Goal: Task Accomplishment & Management: Manage account settings

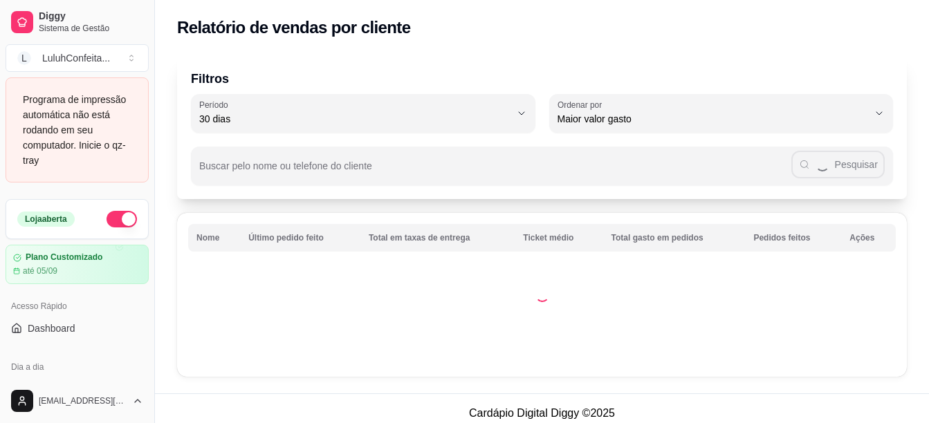
select select "30"
select select "HIGHEST_TOTAL_SPENT_WITH_ORDERS"
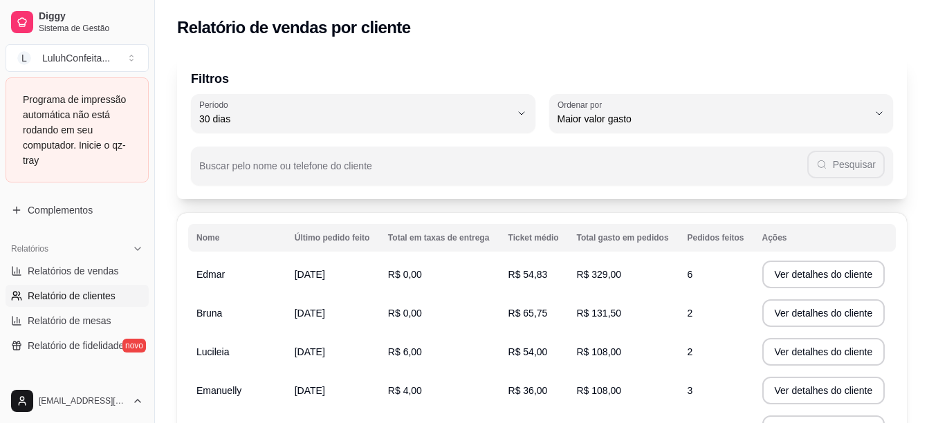
click at [66, 138] on div "Programa de impressão automática não está rodando em seu computador. Inicie o q…" at bounding box center [77, 130] width 109 height 76
click at [90, 64] on div "LuluhConfeita ..." at bounding box center [76, 58] width 68 height 14
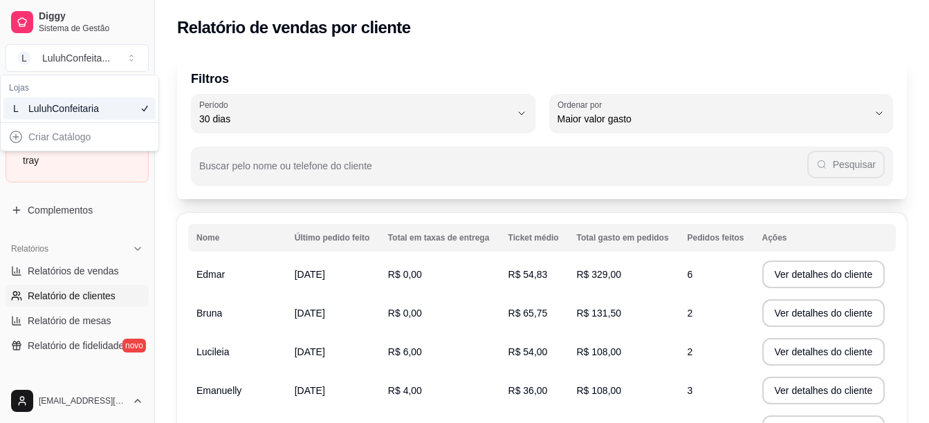
click at [77, 112] on div "LuluhConfeitaria" at bounding box center [59, 109] width 62 height 14
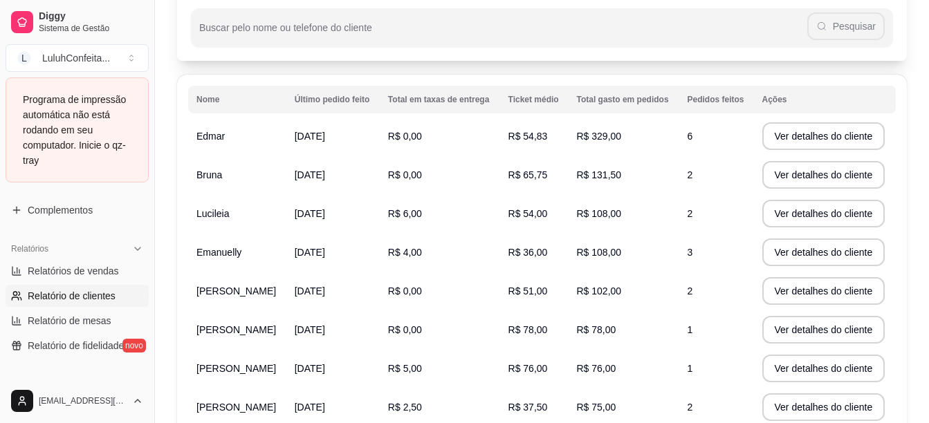
scroll to position [136, 0]
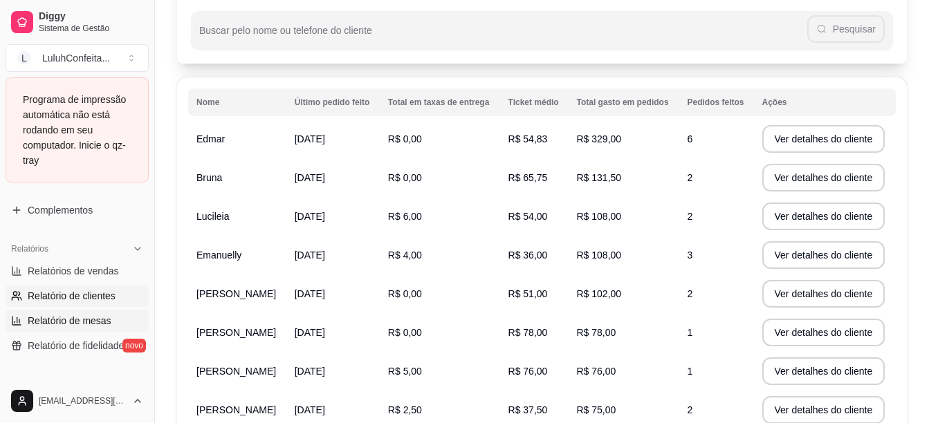
click at [76, 323] on span "Relatório de mesas" at bounding box center [70, 321] width 84 height 14
select select "TOTAL_OF_ORDERS"
select select "7"
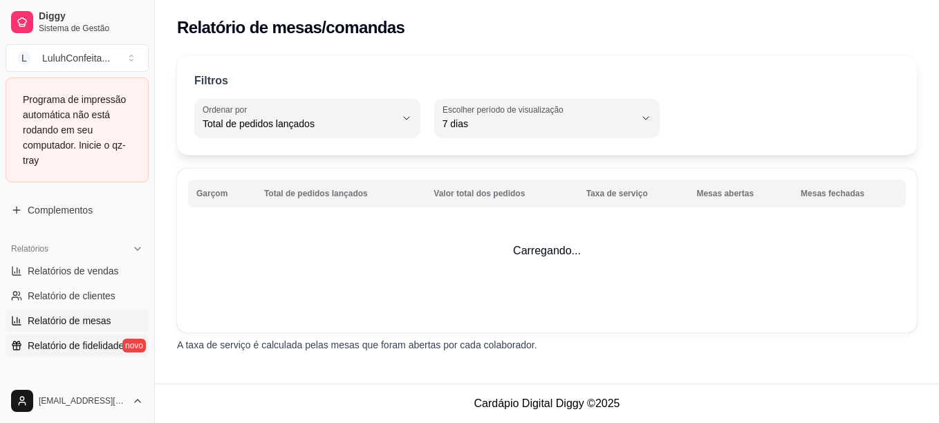
click at [69, 345] on span "Relatório de fidelidade" at bounding box center [76, 346] width 96 height 14
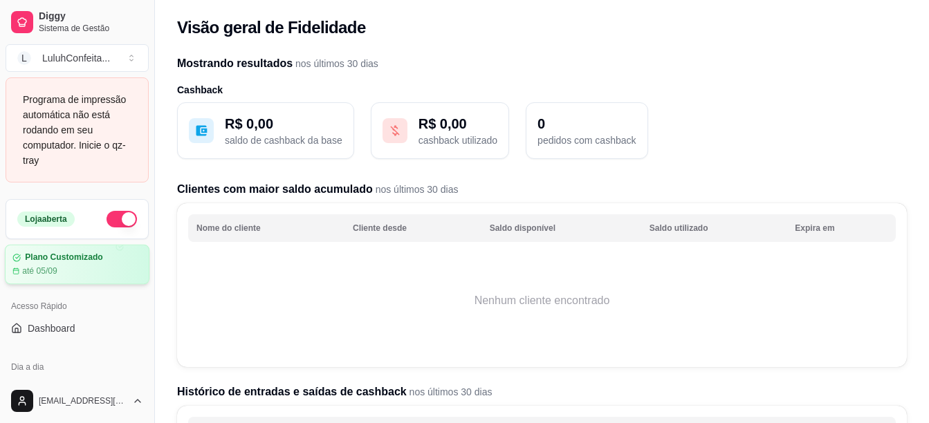
click at [65, 259] on article "Plano Customizado" at bounding box center [63, 257] width 77 height 10
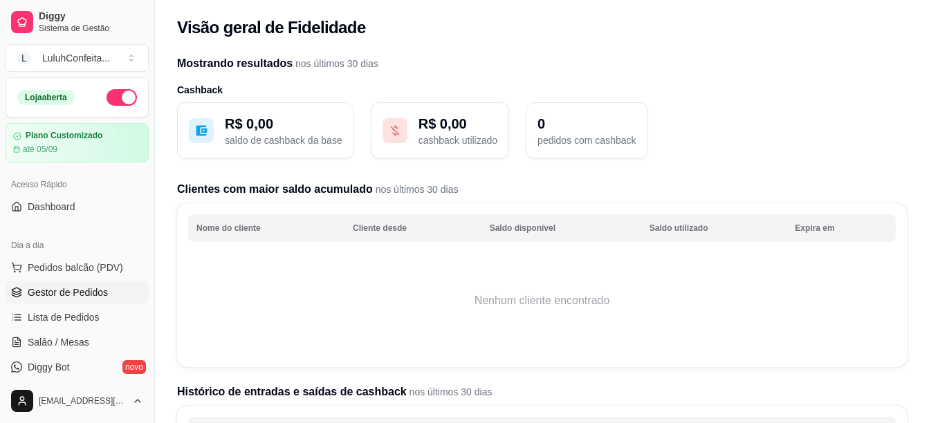
click at [75, 297] on span "Gestor de Pedidos" at bounding box center [68, 293] width 80 height 14
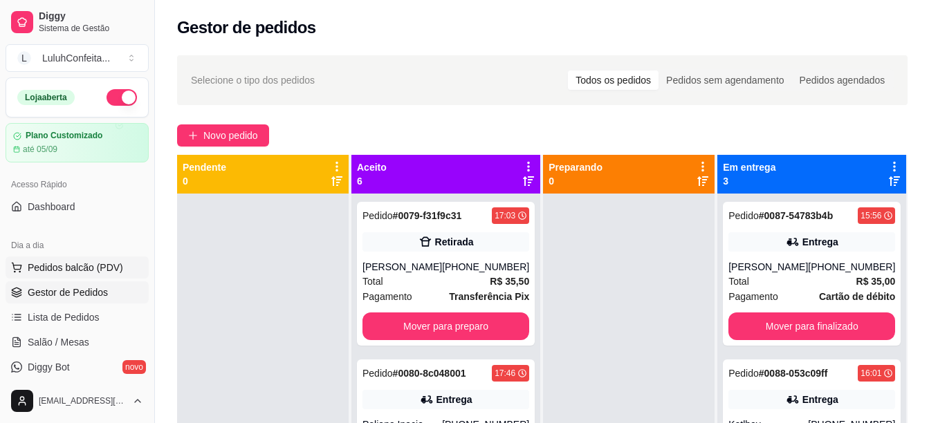
click at [66, 270] on span "Pedidos balcão (PDV)" at bounding box center [75, 268] width 95 height 14
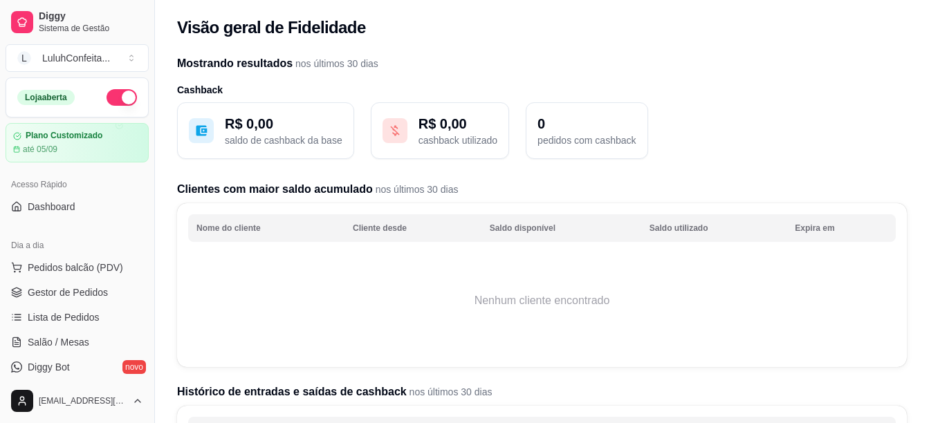
click at [148, 371] on div "Diggy Sistema de Gestão L LuluhConfeita ... Loja aberta Plano Customizado até 0…" at bounding box center [77, 211] width 154 height 423
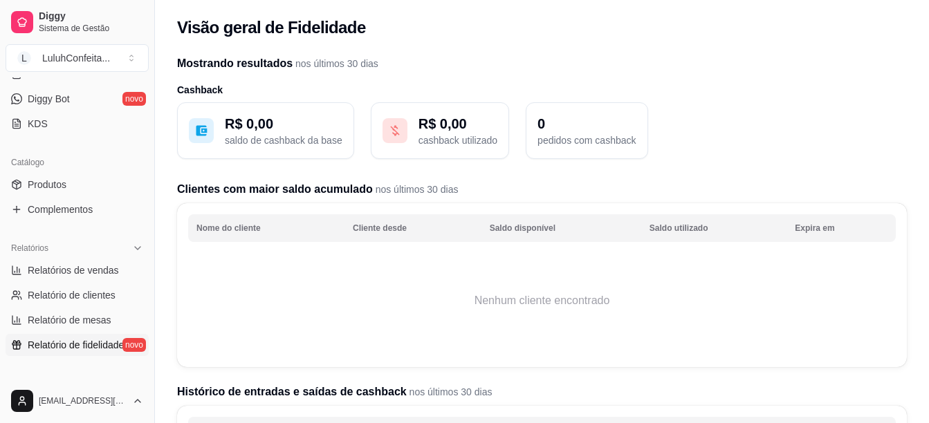
scroll to position [277, 0]
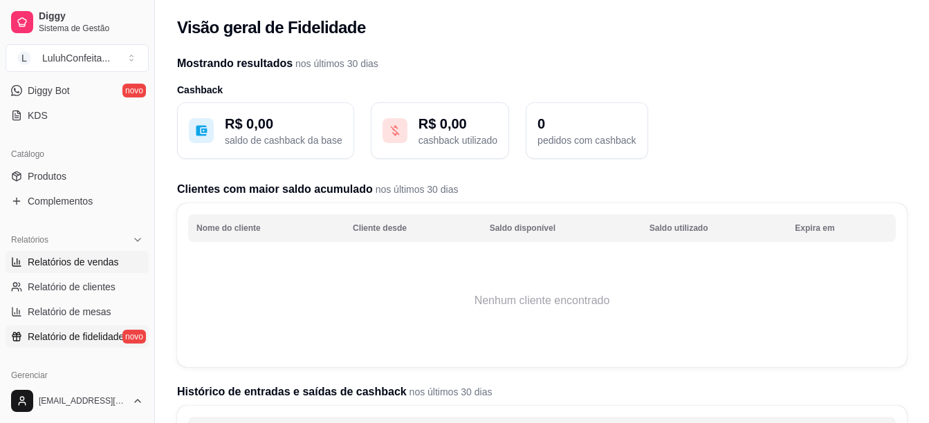
click at [64, 265] on span "Relatórios de vendas" at bounding box center [73, 262] width 91 height 14
select select "ALL"
select select "0"
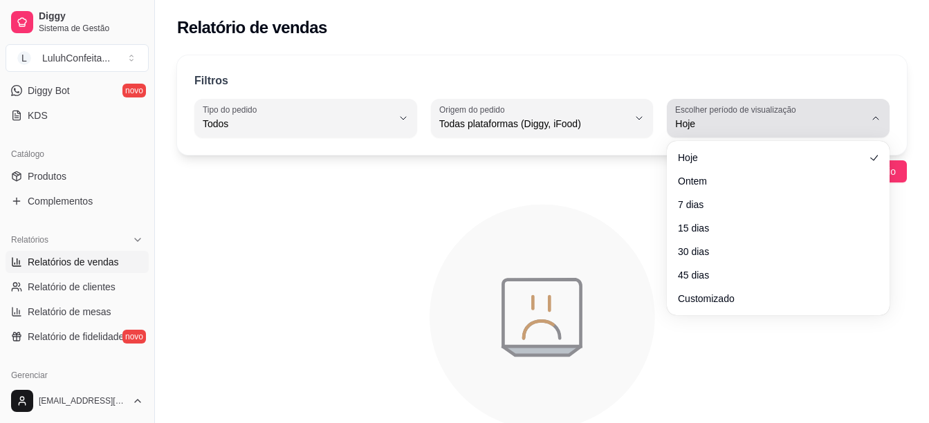
click at [871, 118] on icon "button" at bounding box center [875, 118] width 11 height 11
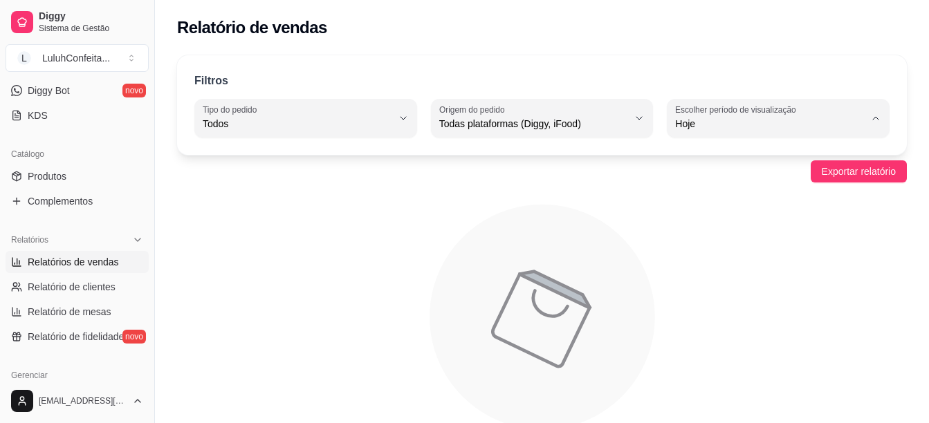
click at [703, 181] on span "Ontem" at bounding box center [771, 179] width 179 height 13
type input "1"
select select "1"
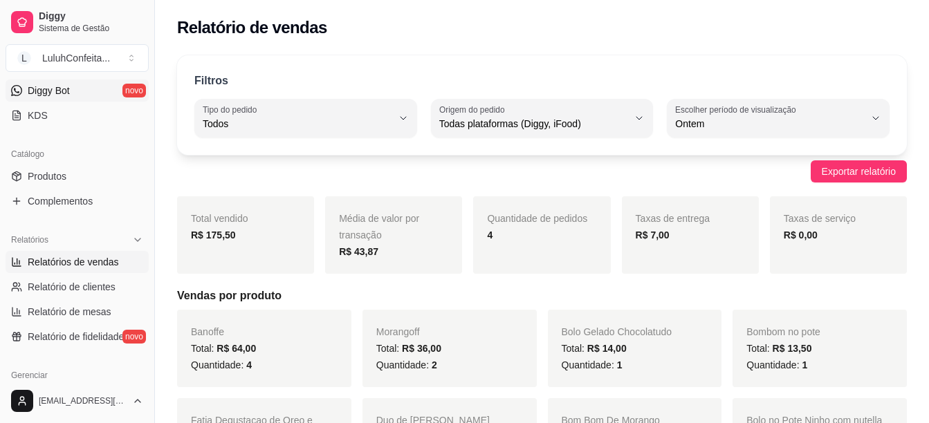
click at [53, 92] on span "Diggy Bot" at bounding box center [49, 91] width 42 height 14
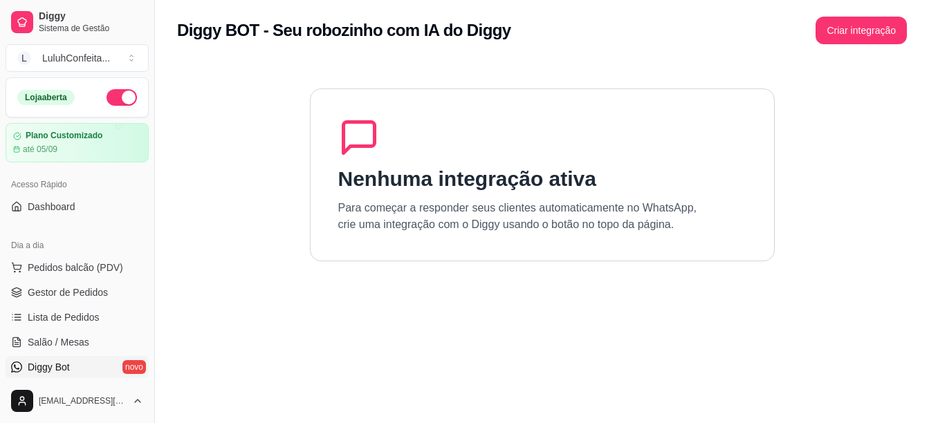
drag, startPoint x: 114, startPoint y: 95, endPoint x: 93, endPoint y: 95, distance: 21.5
click at [93, 95] on div "Loja aberta" at bounding box center [77, 97] width 120 height 17
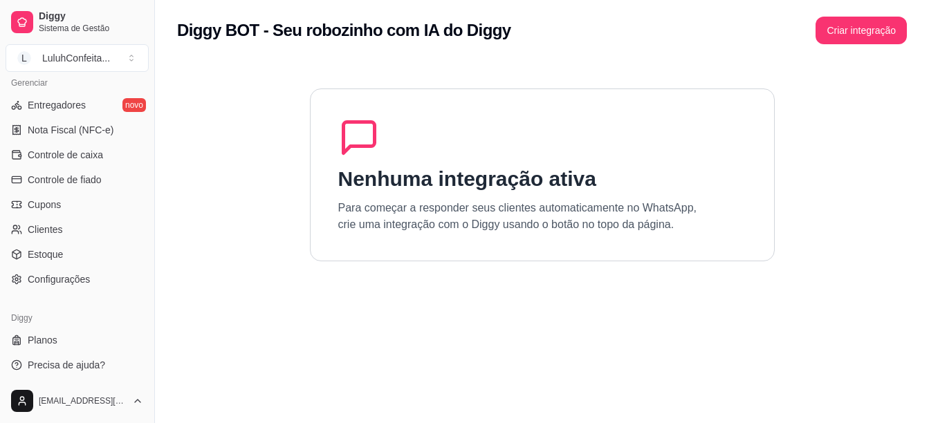
scroll to position [572, 0]
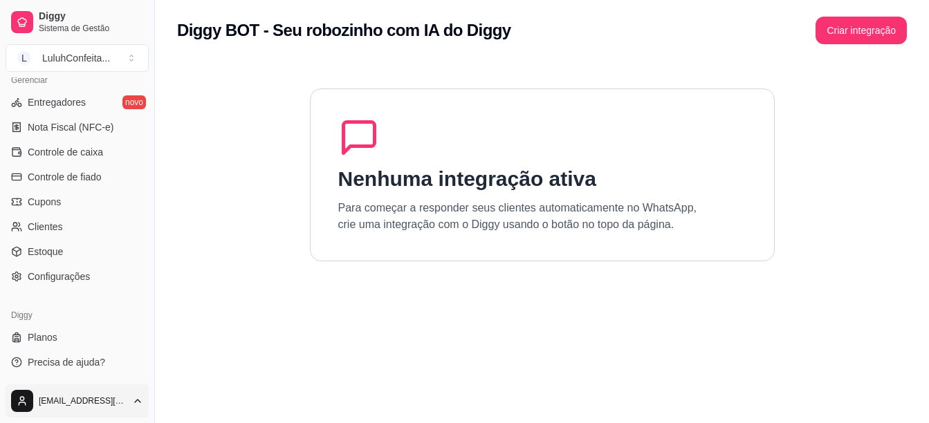
click at [96, 400] on html "Diggy Sistema de Gestão L LuluhConfeita ... Loja aberta Plano Customizado até 0…" at bounding box center [464, 211] width 929 height 423
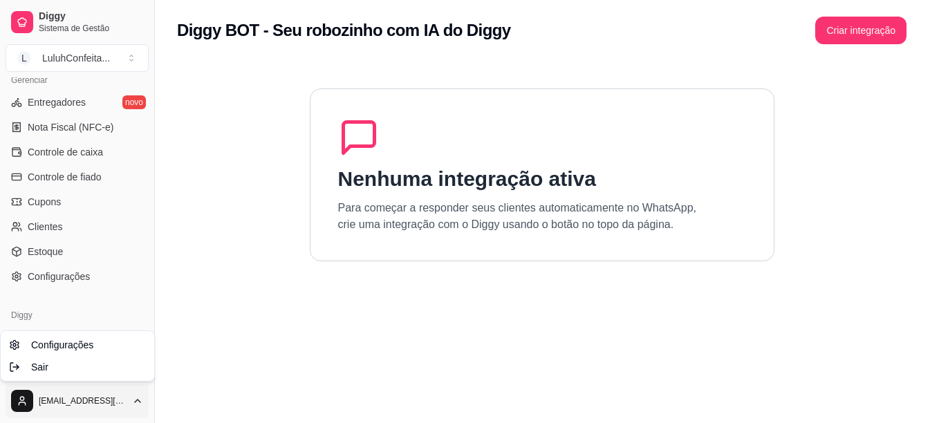
click at [232, 283] on html "Diggy Sistema de Gestão L LuluhConfeita ... Loja aberta Plano Customizado até 0…" at bounding box center [469, 211] width 939 height 423
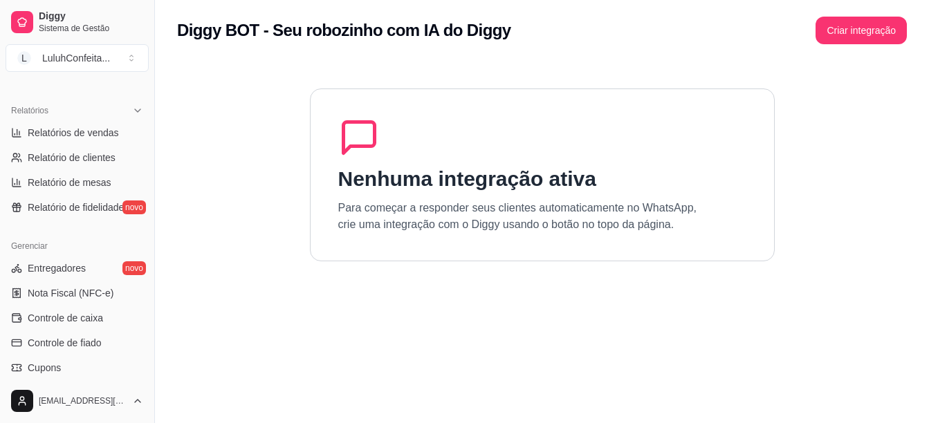
scroll to position [390, 0]
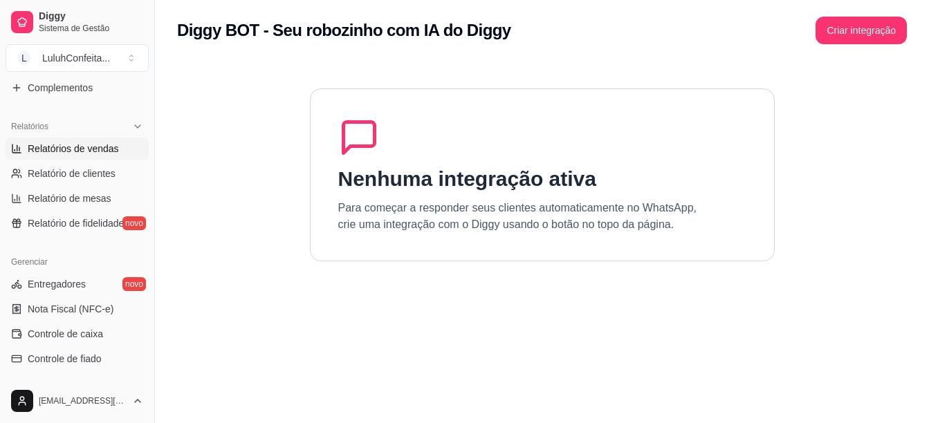
click at [93, 152] on span "Relatórios de vendas" at bounding box center [73, 149] width 91 height 14
select select "ALL"
select select "0"
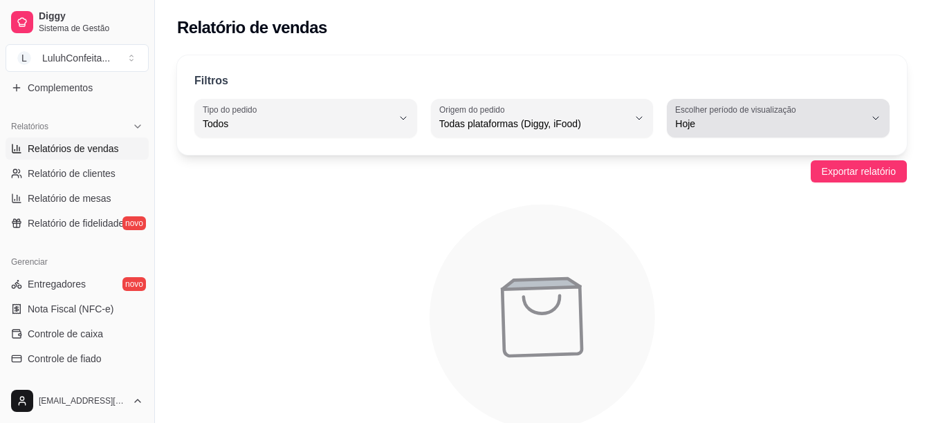
click at [877, 116] on icon "button" at bounding box center [875, 118] width 11 height 11
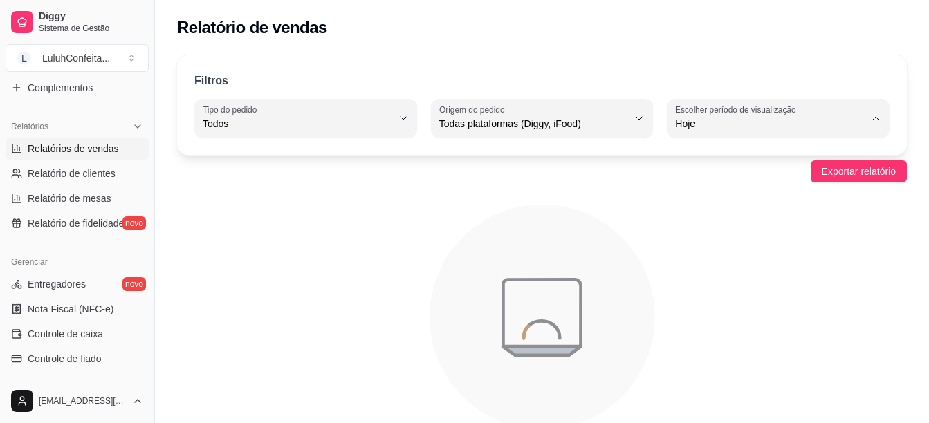
click at [705, 180] on span "Ontem" at bounding box center [771, 179] width 179 height 13
type input "1"
select select "1"
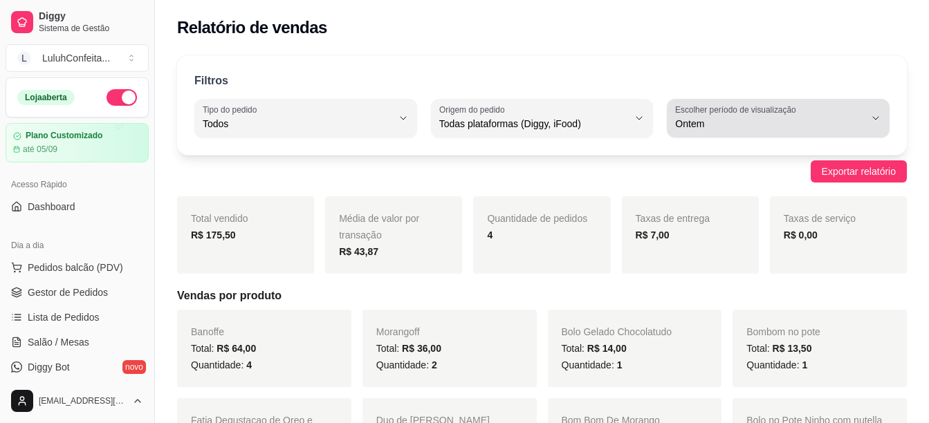
click at [873, 116] on icon "button" at bounding box center [875, 118] width 11 height 11
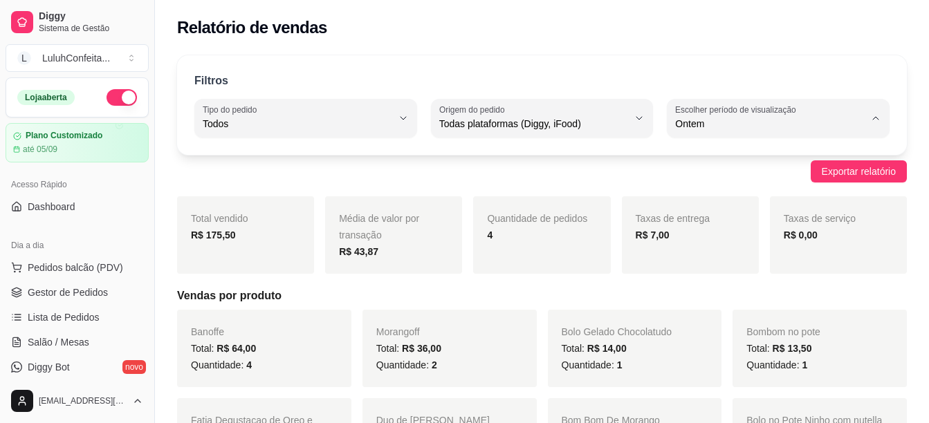
click at [690, 160] on span "Hoje" at bounding box center [771, 156] width 179 height 13
type input "0"
select select "0"
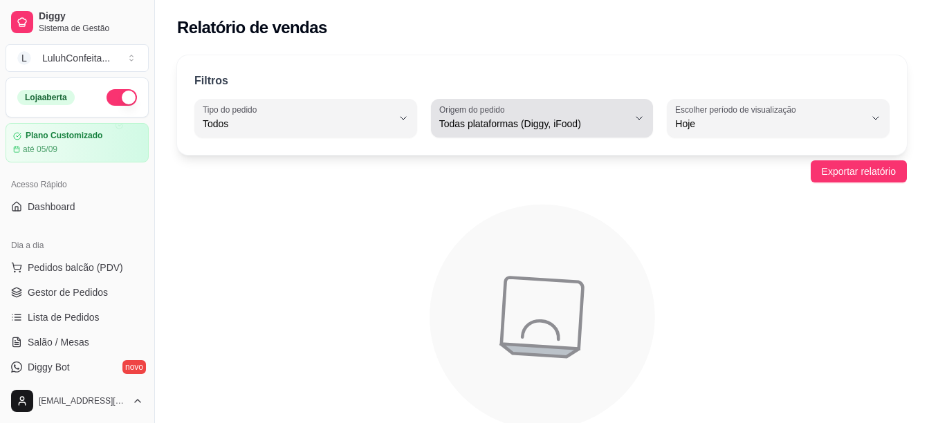
click at [640, 117] on icon "button" at bounding box center [639, 118] width 11 height 11
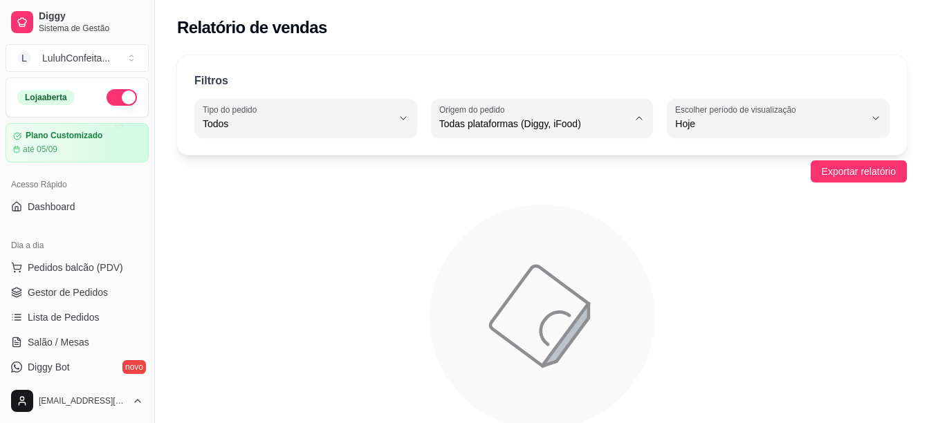
click at [466, 182] on span "Diggy" at bounding box center [534, 179] width 179 height 13
type input "DIGGY"
select select "DIGGY"
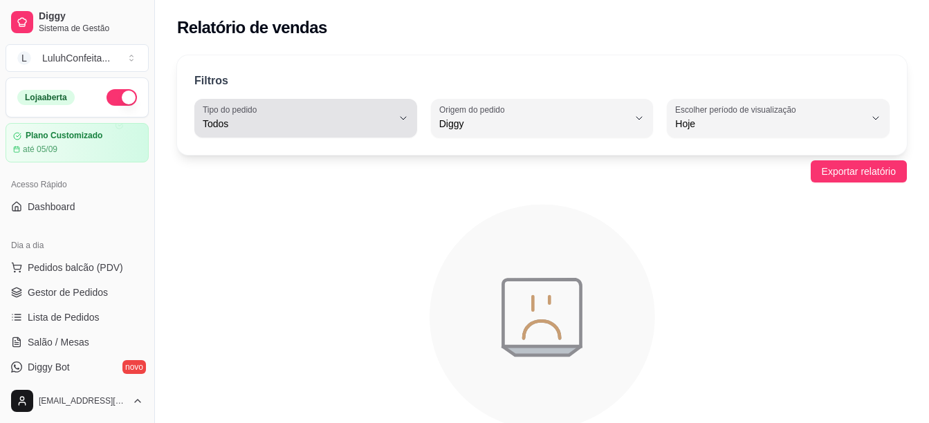
click at [403, 113] on icon "button" at bounding box center [403, 118] width 11 height 11
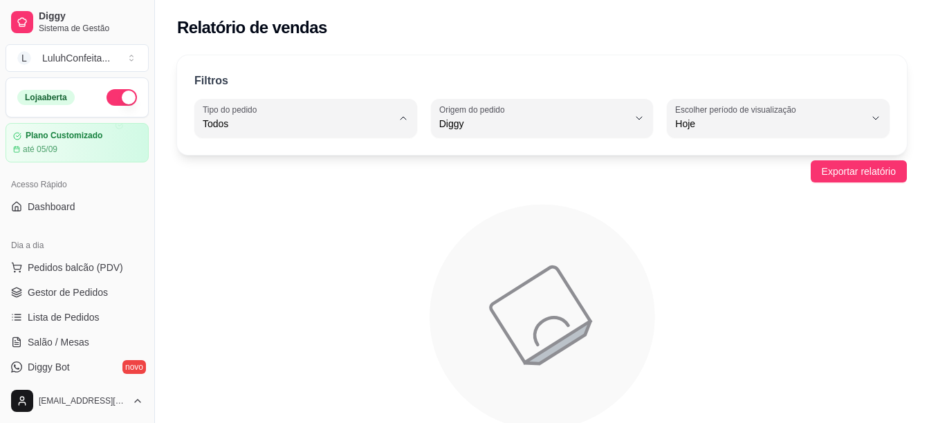
click at [210, 159] on span "Todos" at bounding box center [299, 156] width 179 height 13
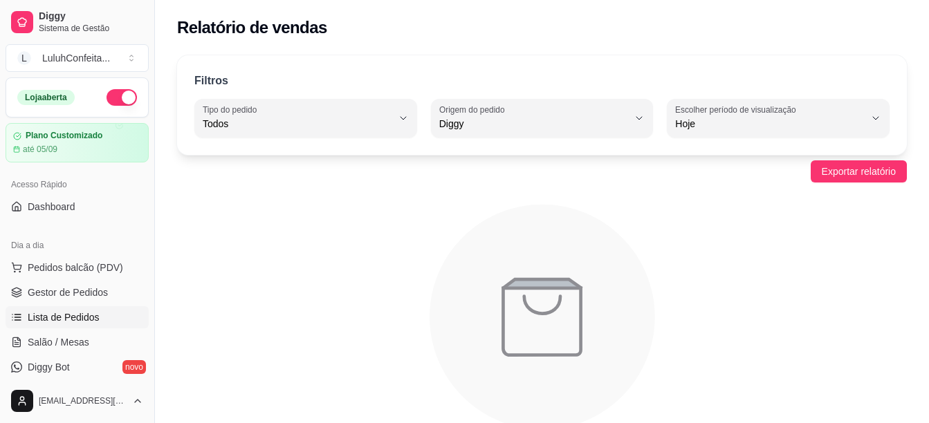
click at [88, 315] on span "Lista de Pedidos" at bounding box center [64, 318] width 72 height 14
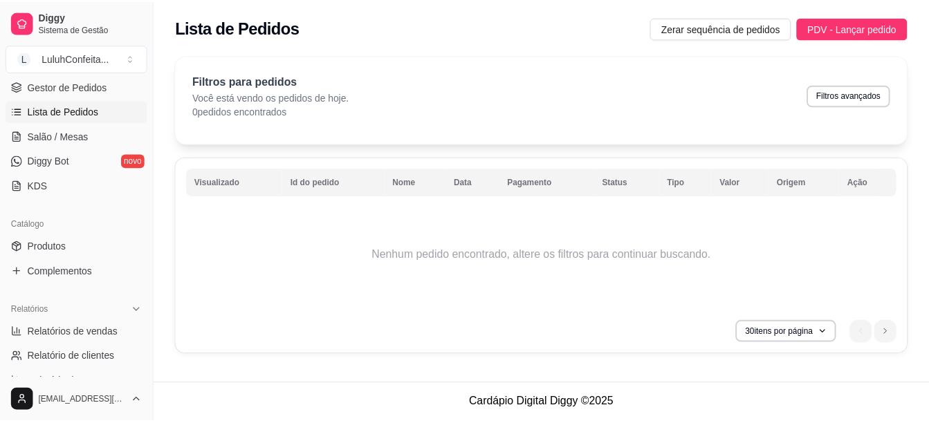
scroll to position [211, 0]
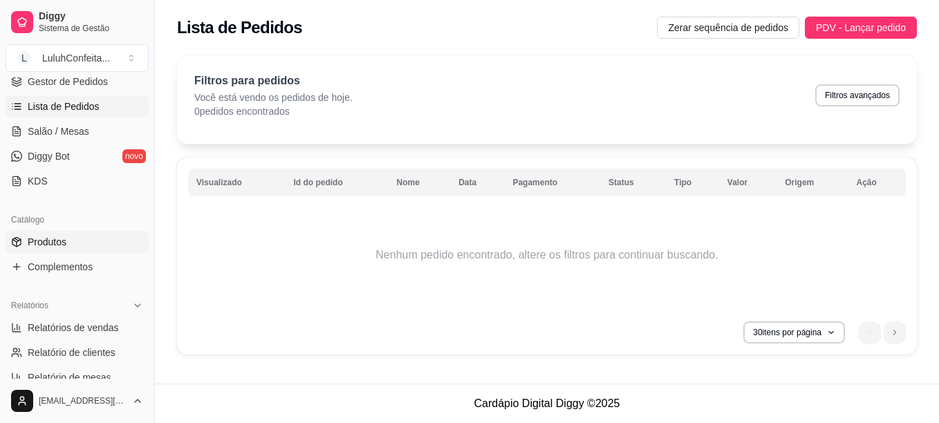
click at [42, 239] on span "Produtos" at bounding box center [47, 242] width 39 height 14
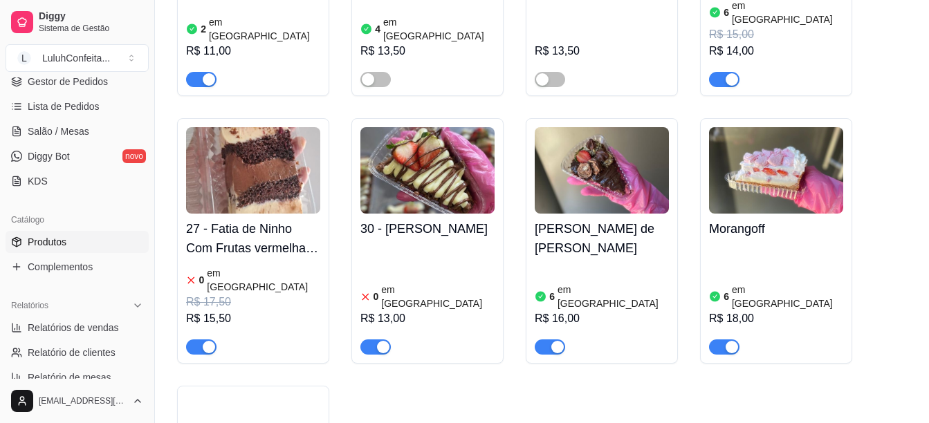
scroll to position [2344, 0]
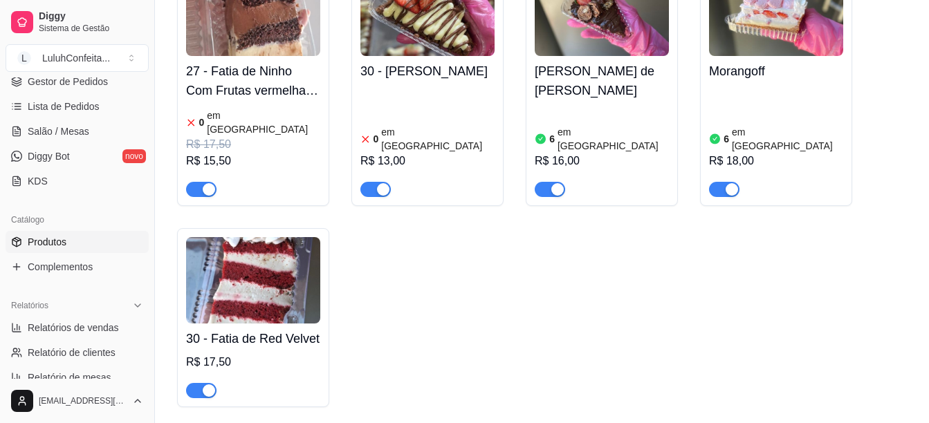
click at [270, 237] on img at bounding box center [253, 280] width 134 height 86
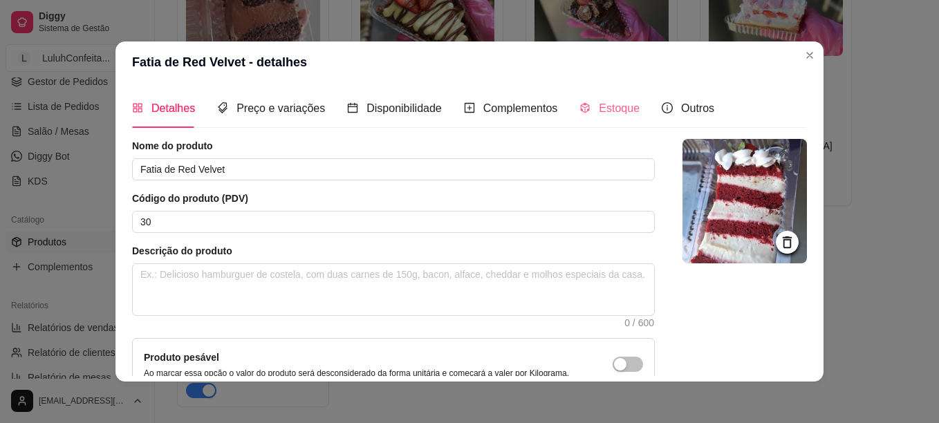
click at [608, 121] on div "Estoque" at bounding box center [610, 108] width 60 height 39
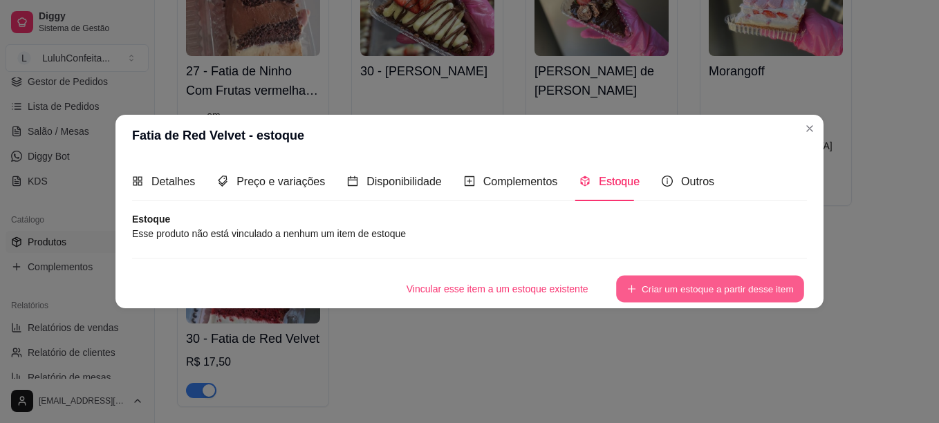
click at [679, 293] on button "Criar um estoque a partir desse item" at bounding box center [710, 289] width 188 height 27
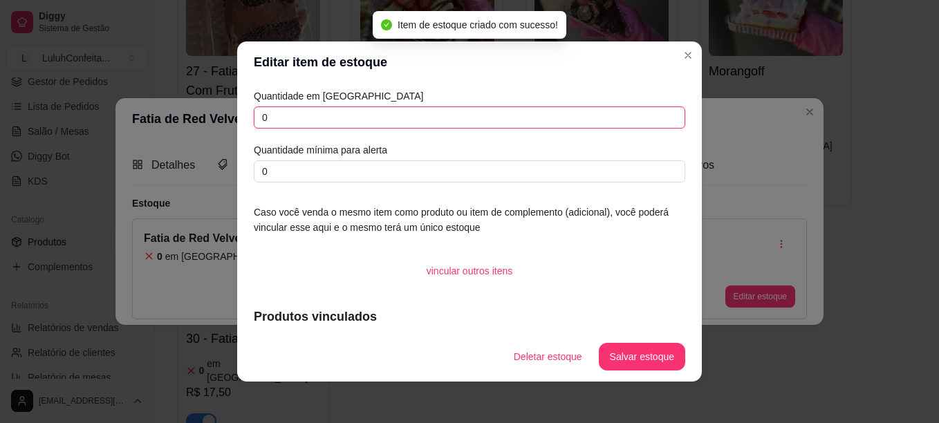
click at [307, 118] on input "0" at bounding box center [470, 118] width 432 height 22
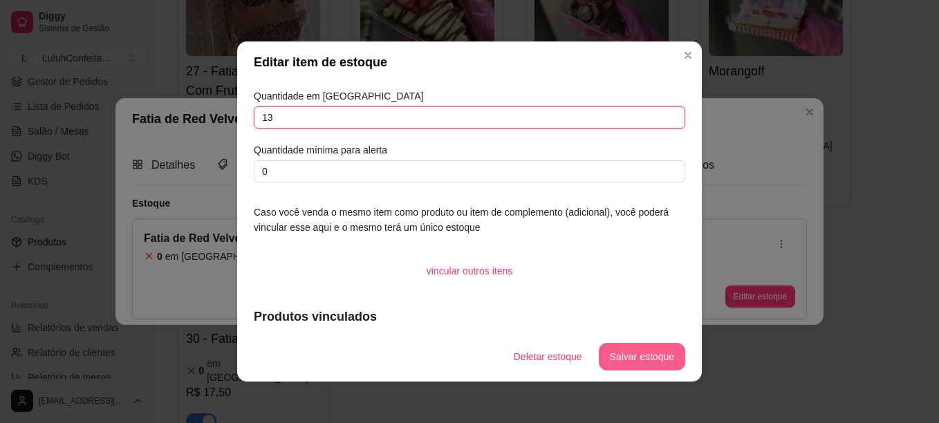
type input "13"
click at [629, 352] on button "Salvar estoque" at bounding box center [642, 357] width 84 height 27
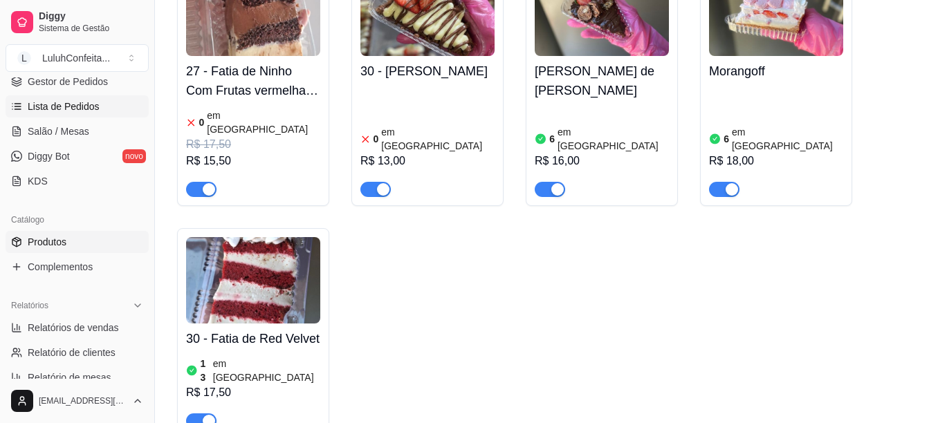
click at [84, 107] on span "Lista de Pedidos" at bounding box center [64, 107] width 72 height 14
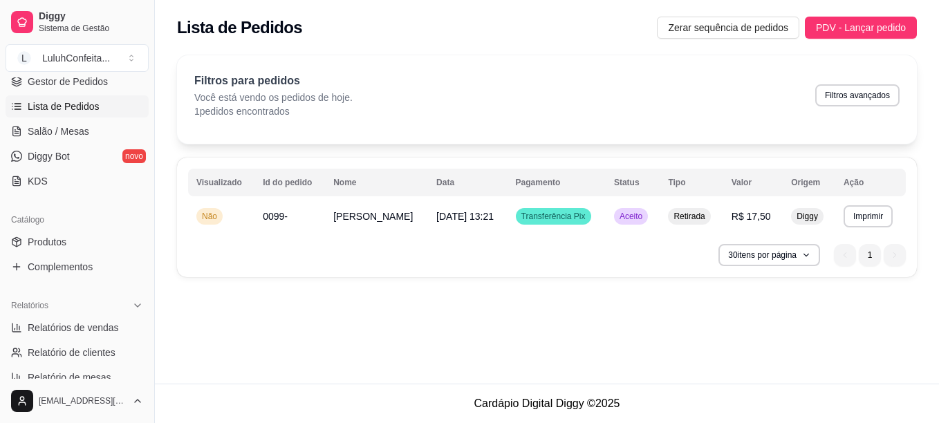
click at [872, 209] on button "Imprimir" at bounding box center [868, 216] width 49 height 22
click button "IMPRESSORA"
click at [203, 214] on span "Não" at bounding box center [209, 216] width 21 height 11
click at [210, 222] on div "Não" at bounding box center [209, 216] width 26 height 17
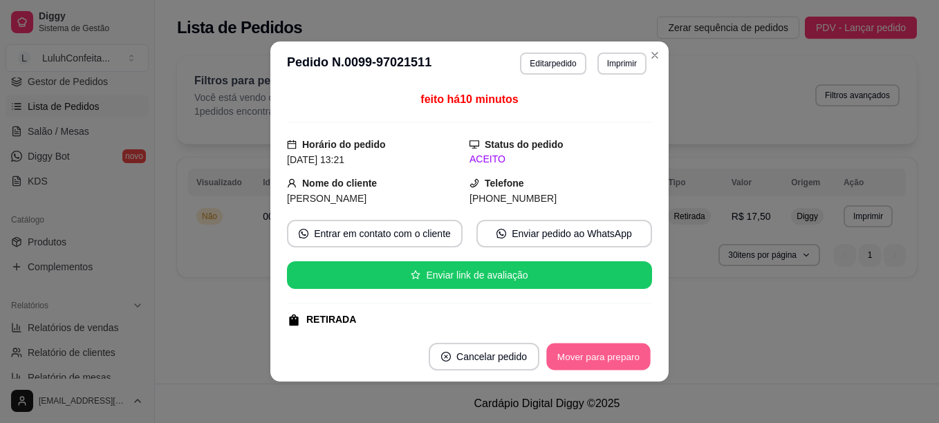
click at [579, 357] on button "Mover para preparo" at bounding box center [598, 357] width 104 height 27
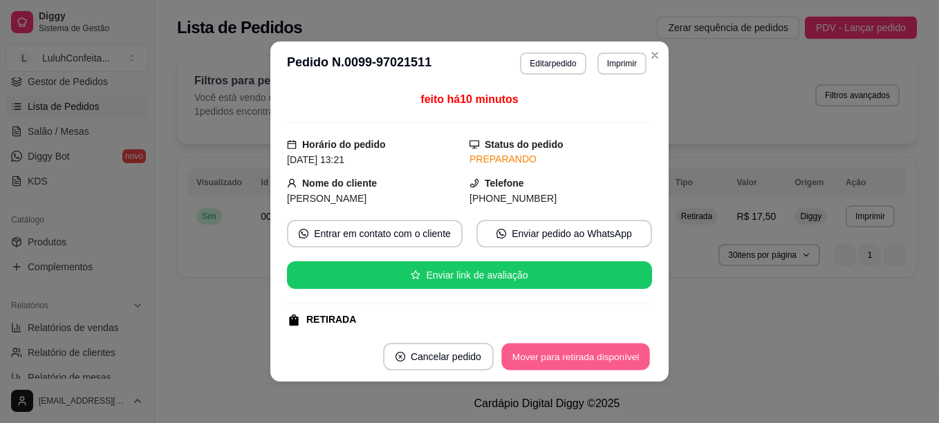
click at [579, 357] on button "Mover para retirada disponível" at bounding box center [575, 357] width 148 height 27
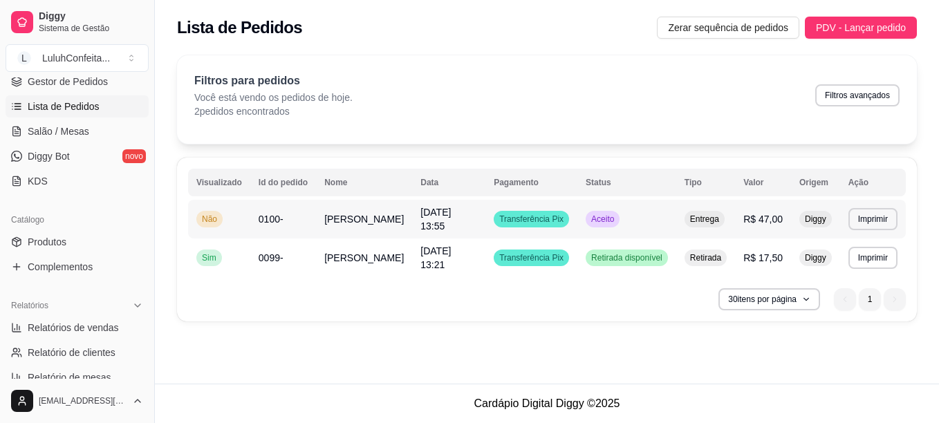
click at [607, 214] on span "Aceito" at bounding box center [603, 219] width 28 height 11
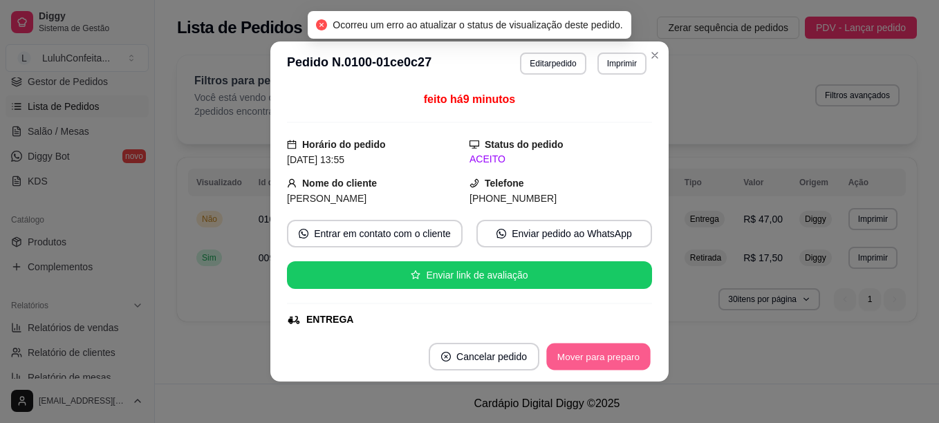
click at [646, 361] on div "Mover para preparo" at bounding box center [598, 357] width 107 height 28
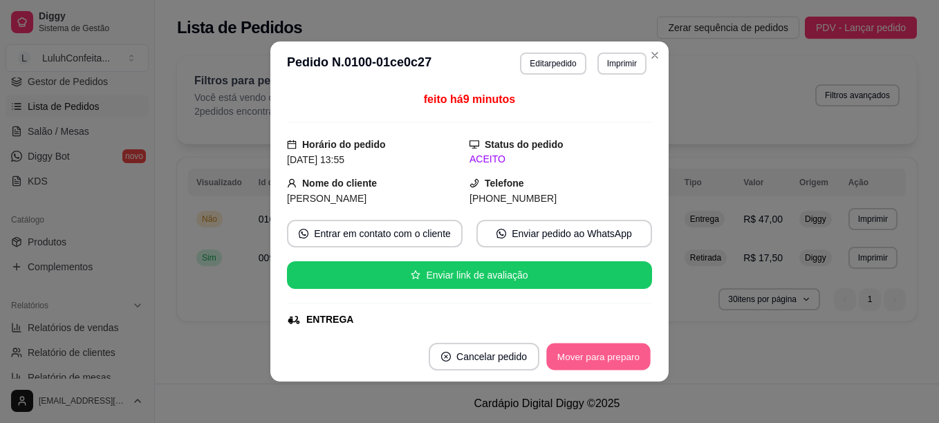
click at [579, 356] on button "Mover para preparo" at bounding box center [598, 357] width 104 height 27
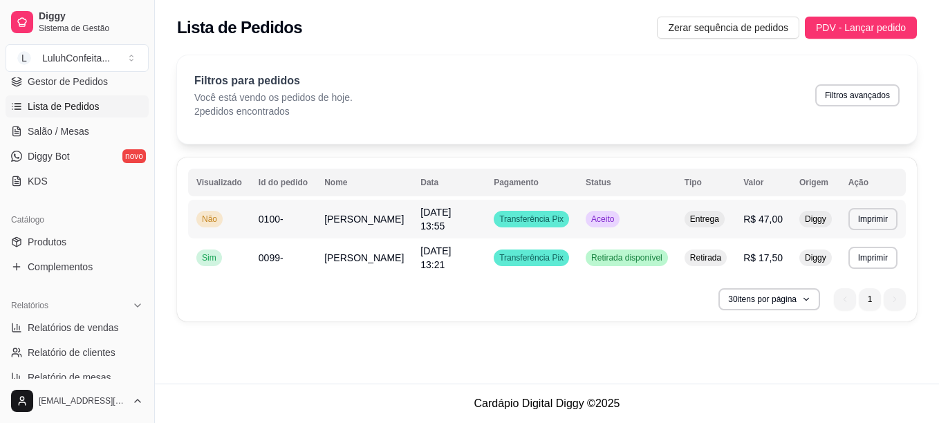
click at [570, 209] on td "Transferência Pix" at bounding box center [532, 219] width 92 height 39
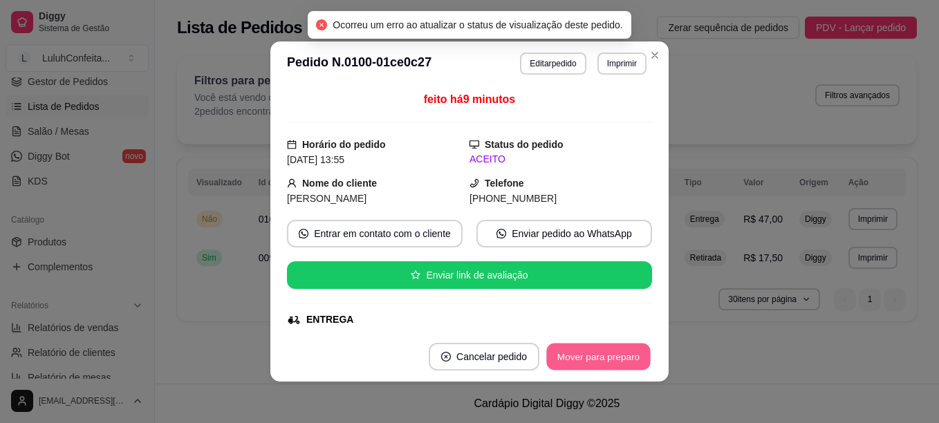
click at [572, 362] on button "Mover para preparo" at bounding box center [598, 357] width 104 height 27
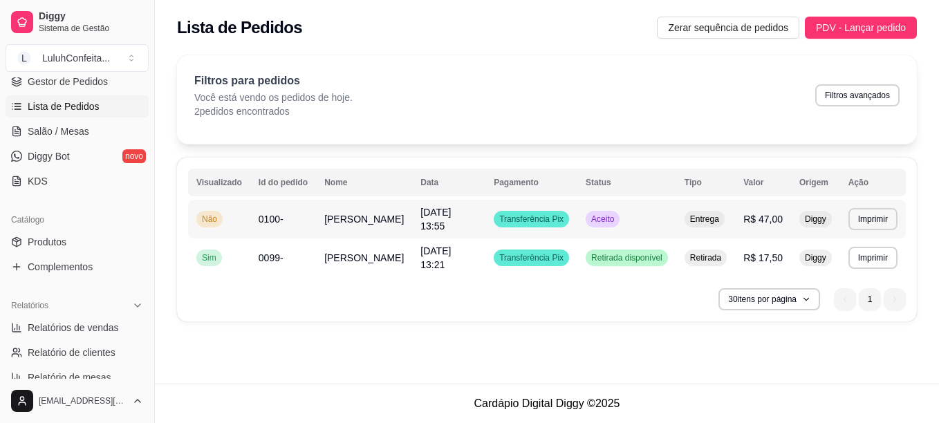
click at [598, 222] on div "Aceito" at bounding box center [603, 219] width 34 height 17
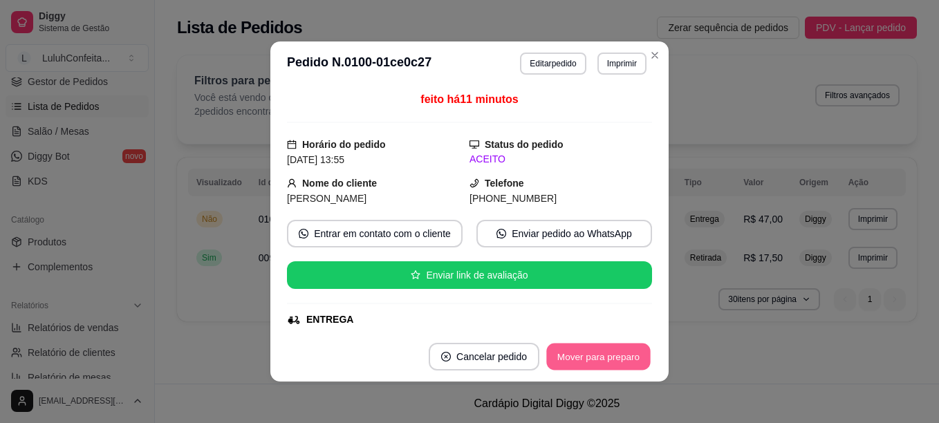
click at [624, 356] on button "Mover para preparo" at bounding box center [598, 357] width 104 height 27
click at [588, 354] on button "Mover para entrega" at bounding box center [599, 357] width 104 height 27
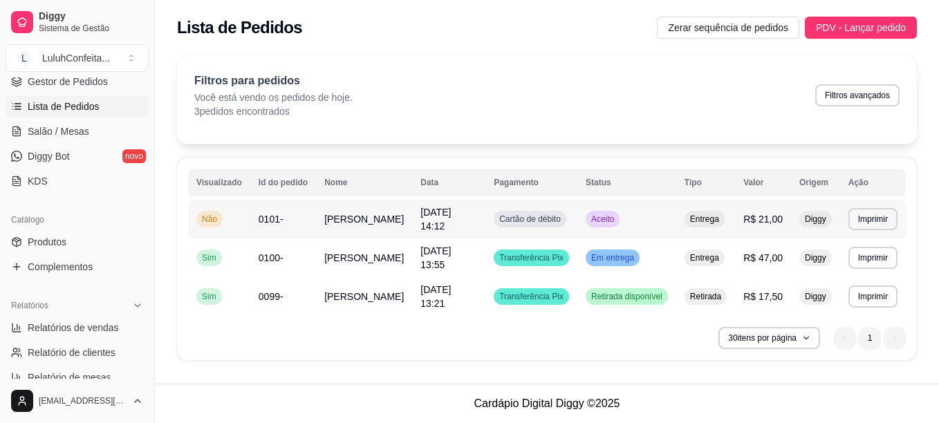
click at [612, 217] on span "Aceito" at bounding box center [603, 219] width 28 height 11
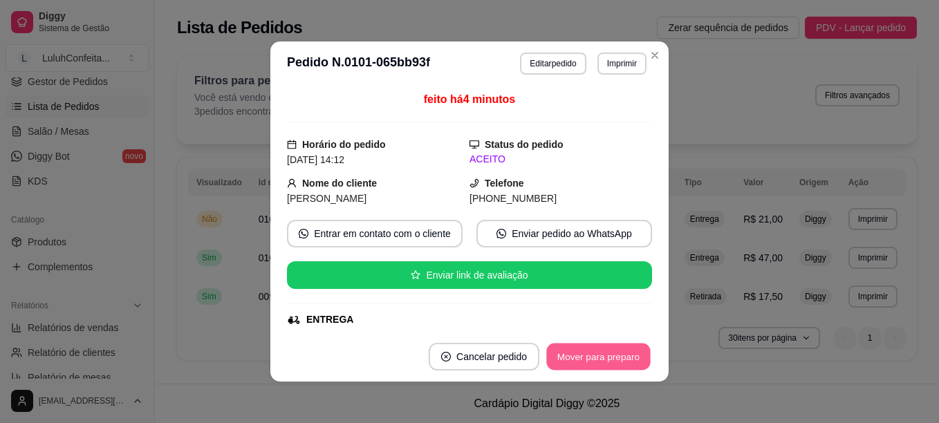
click at [589, 358] on button "Mover para preparo" at bounding box center [598, 357] width 104 height 27
click at [589, 358] on button "Mover para entrega" at bounding box center [599, 357] width 104 height 27
click at [589, 358] on button "Mover para finalizado" at bounding box center [595, 357] width 111 height 27
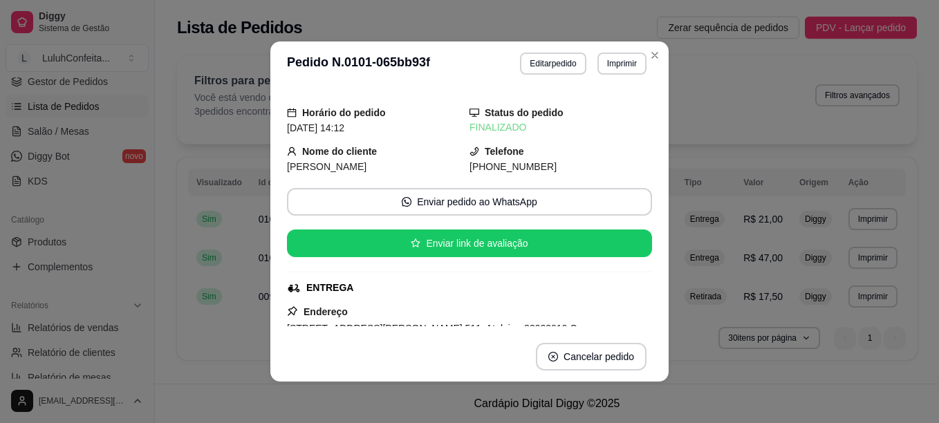
click at [663, 48] on header "**********" at bounding box center [469, 64] width 398 height 44
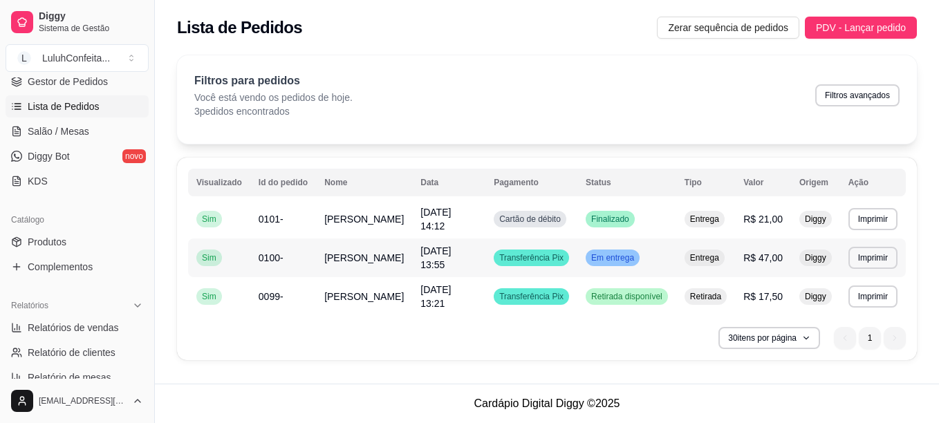
click at [627, 259] on td "Em entrega" at bounding box center [627, 258] width 99 height 39
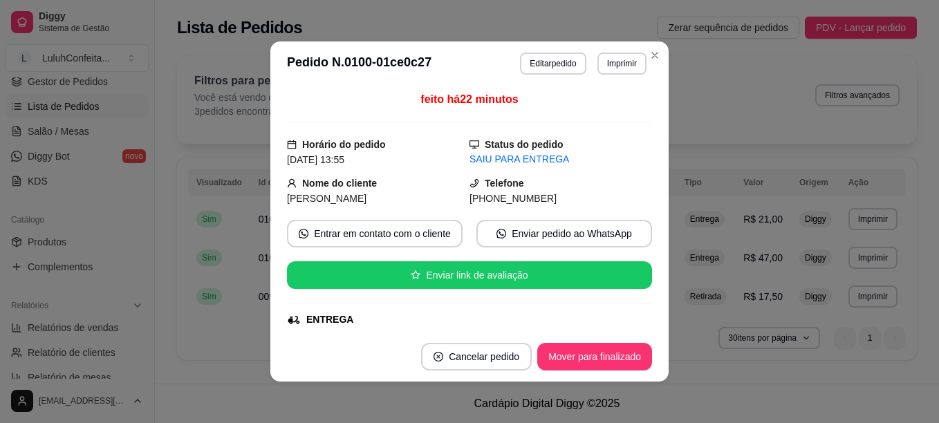
click at [616, 371] on footer "Cancelar pedido Mover para finalizado" at bounding box center [469, 357] width 398 height 50
click at [614, 358] on button "Mover para finalizado" at bounding box center [595, 357] width 111 height 27
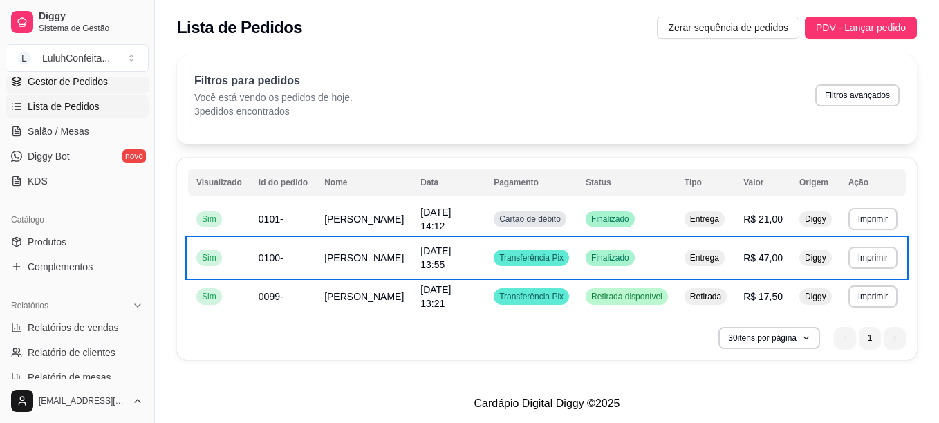
drag, startPoint x: 29, startPoint y: 81, endPoint x: 6, endPoint y: 81, distance: 23.5
click at [28, 81] on span "Gestor de Pedidos" at bounding box center [68, 82] width 80 height 14
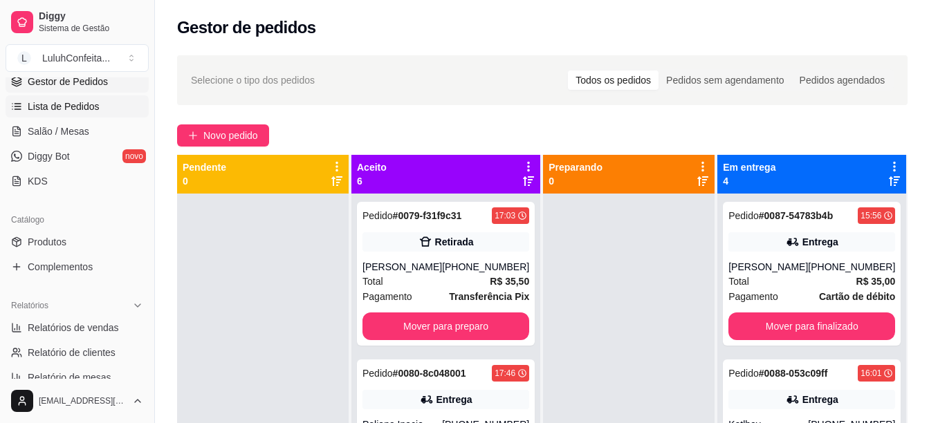
click at [52, 105] on span "Lista de Pedidos" at bounding box center [64, 107] width 72 height 14
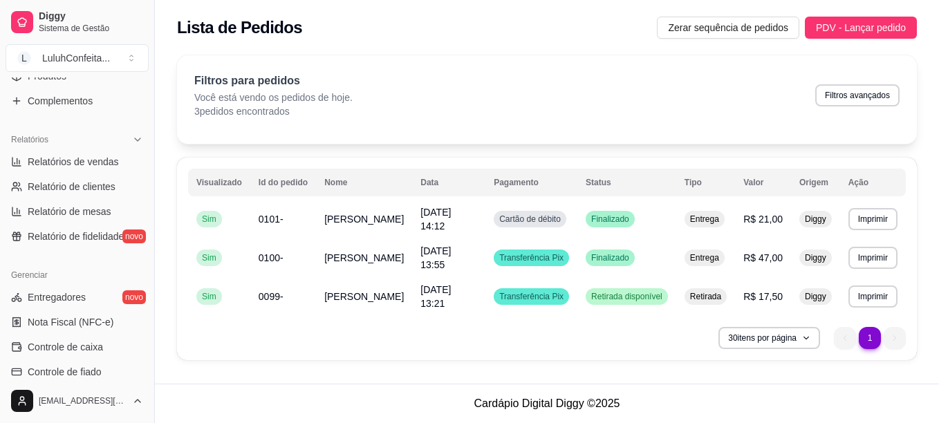
scroll to position [488, 0]
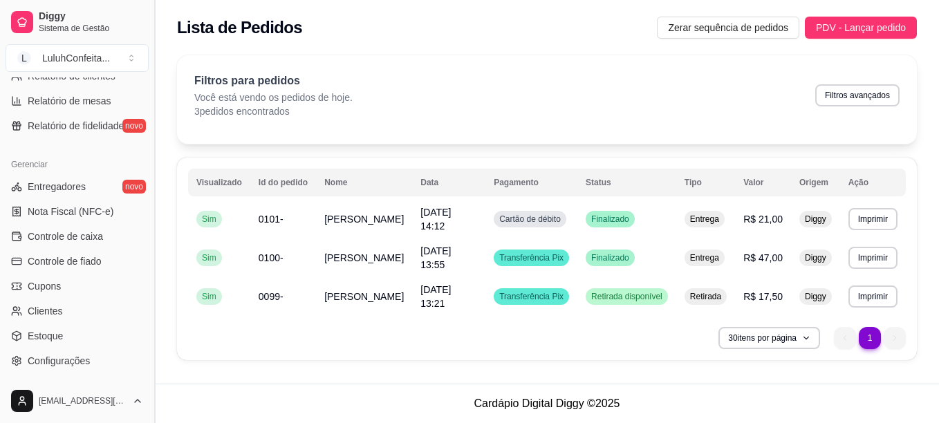
click at [156, 358] on button "Toggle Sidebar" at bounding box center [154, 211] width 11 height 423
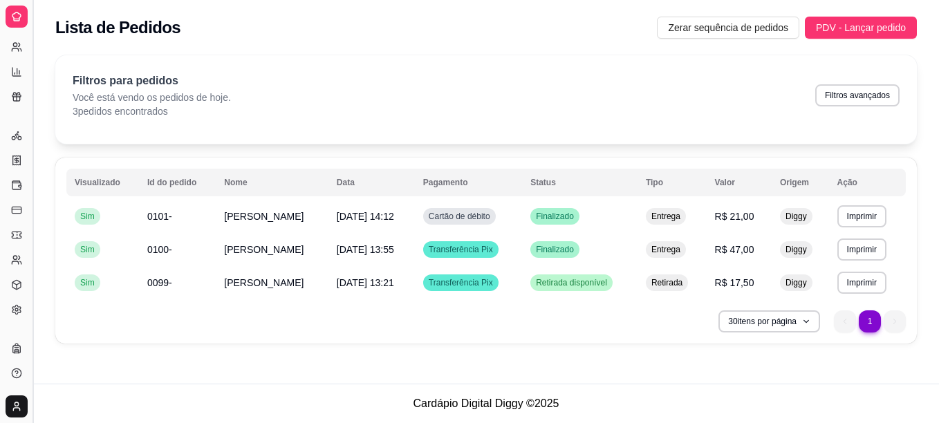
scroll to position [293, 0]
click at [27, 0] on button "Toggle Sidebar" at bounding box center [32, 211] width 11 height 423
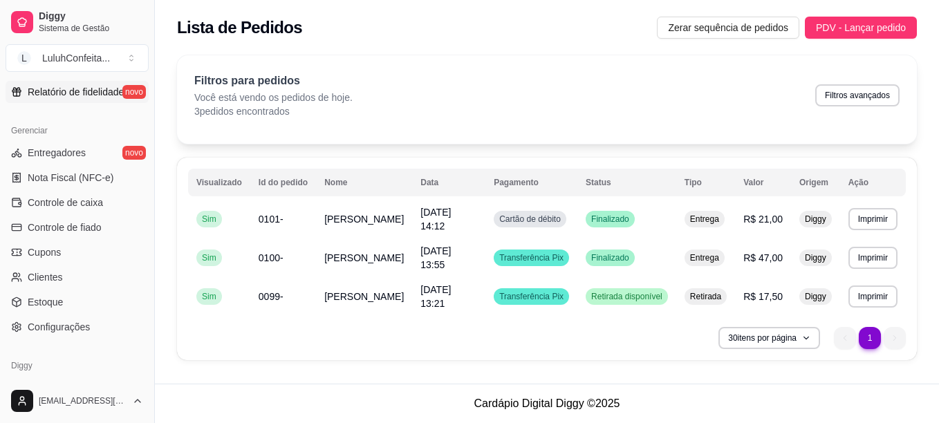
scroll to position [520, 0]
click at [149, 0] on button "Toggle Sidebar" at bounding box center [154, 211] width 11 height 423
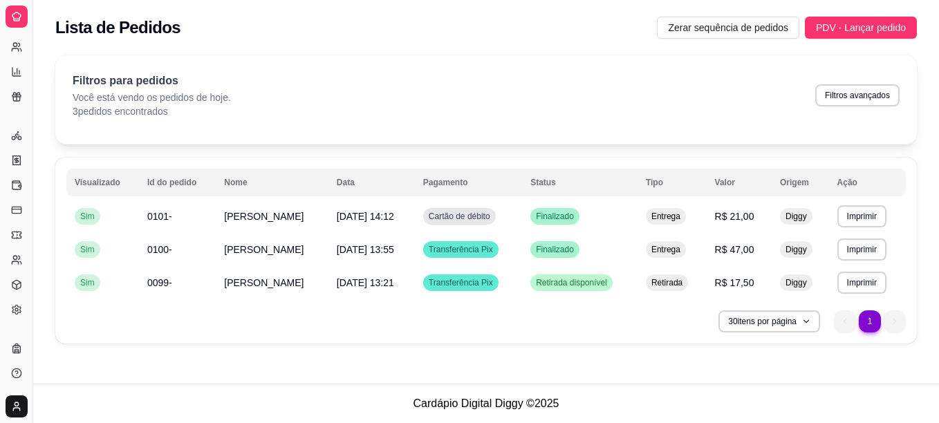
click at [27, 0] on button "Toggle Sidebar" at bounding box center [32, 211] width 11 height 423
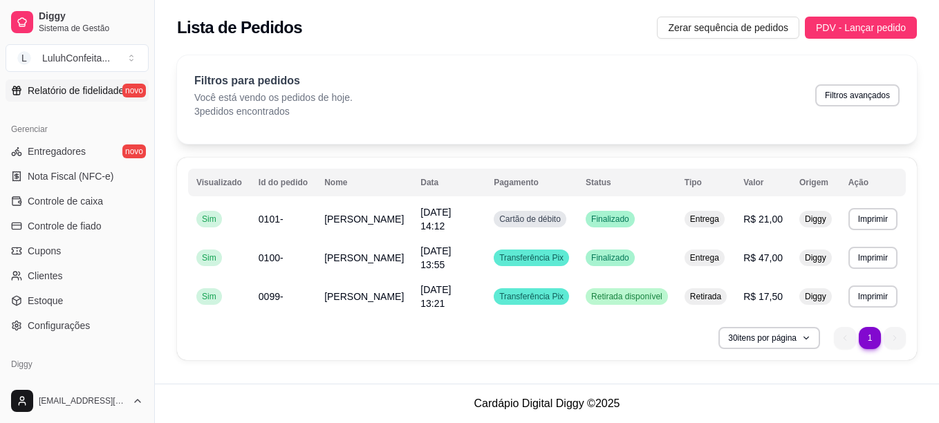
scroll to position [525, 0]
click at [151, 84] on button "Toggle Sidebar" at bounding box center [154, 211] width 11 height 423
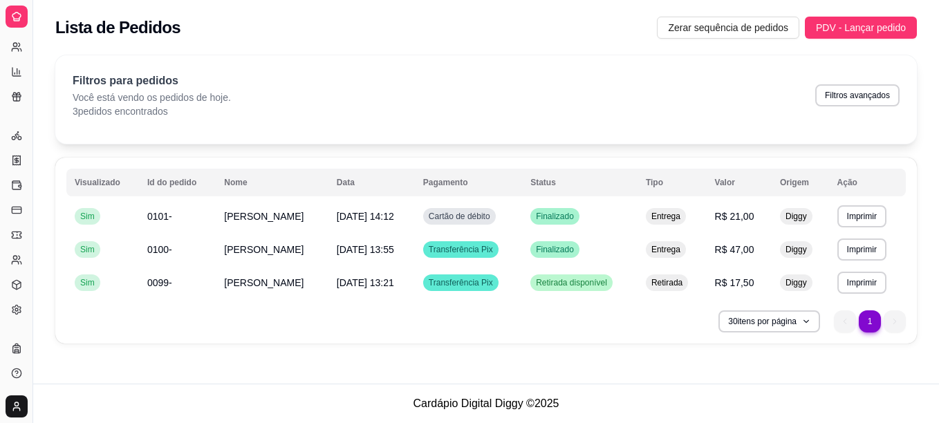
click at [27, 0] on button "Toggle Sidebar" at bounding box center [32, 211] width 11 height 423
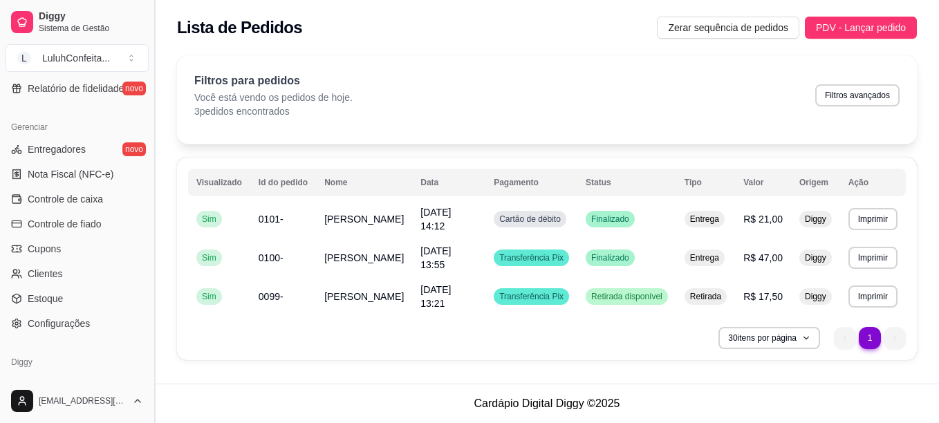
click at [149, 0] on button "Toggle Sidebar" at bounding box center [154, 211] width 11 height 423
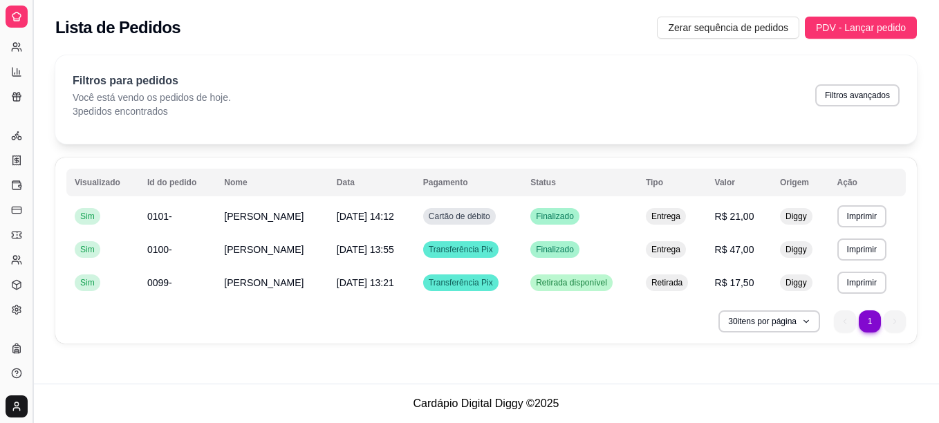
click at [27, 0] on button "Toggle Sidebar" at bounding box center [32, 211] width 11 height 423
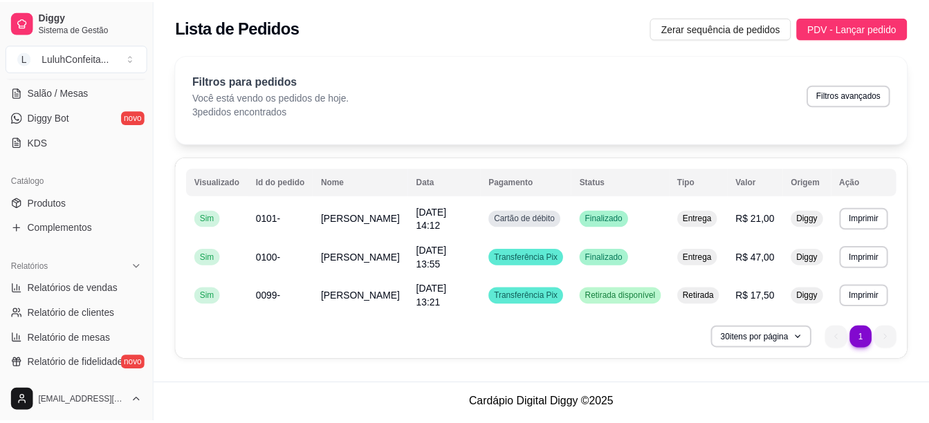
scroll to position [248, 0]
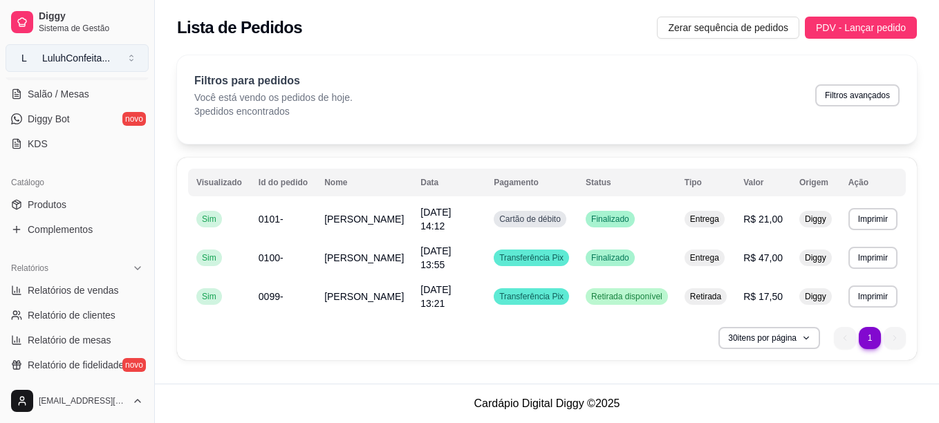
click at [146, 56] on button "L LuluhConfeita ..." at bounding box center [77, 58] width 143 height 28
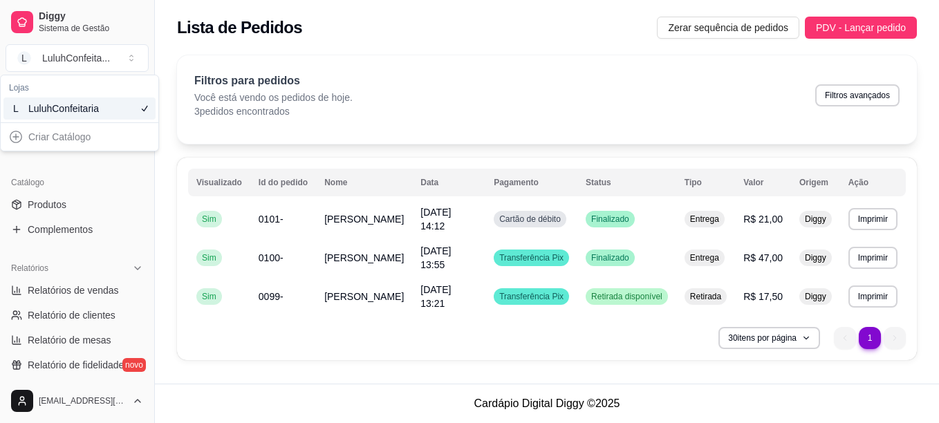
click at [178, 152] on div "**********" at bounding box center [547, 207] width 740 height 305
drag, startPoint x: 185, startPoint y: 407, endPoint x: 167, endPoint y: 453, distance: 50.0
click at [167, 423] on html "Diggy Sistema de Gestão L LuluhConfeita ... Loja aberta Plano Customizado até 0…" at bounding box center [469, 211] width 939 height 423
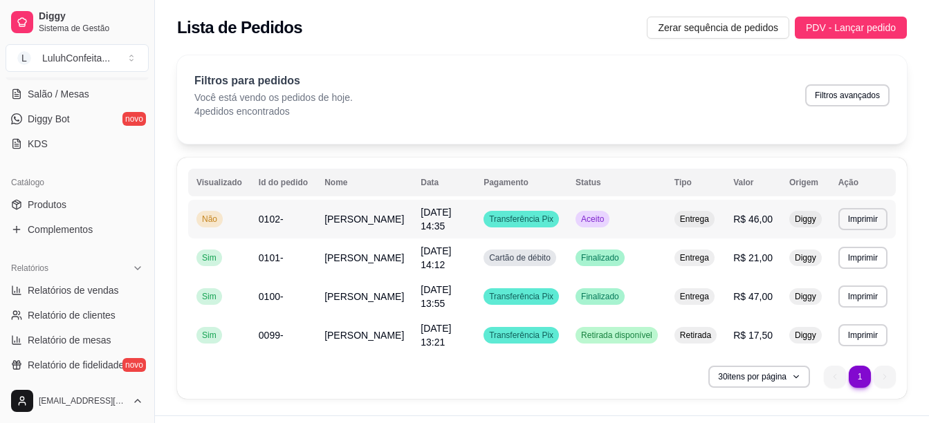
click at [201, 237] on td "Não" at bounding box center [219, 219] width 62 height 39
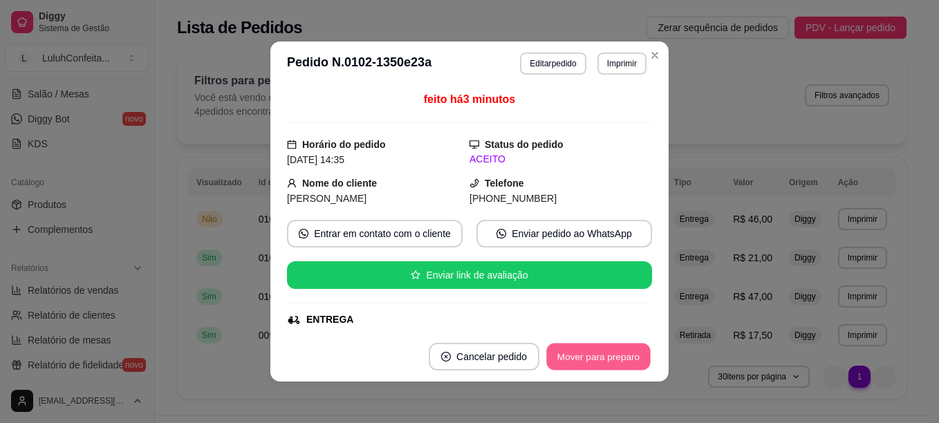
click at [614, 362] on button "Mover para preparo" at bounding box center [598, 357] width 104 height 27
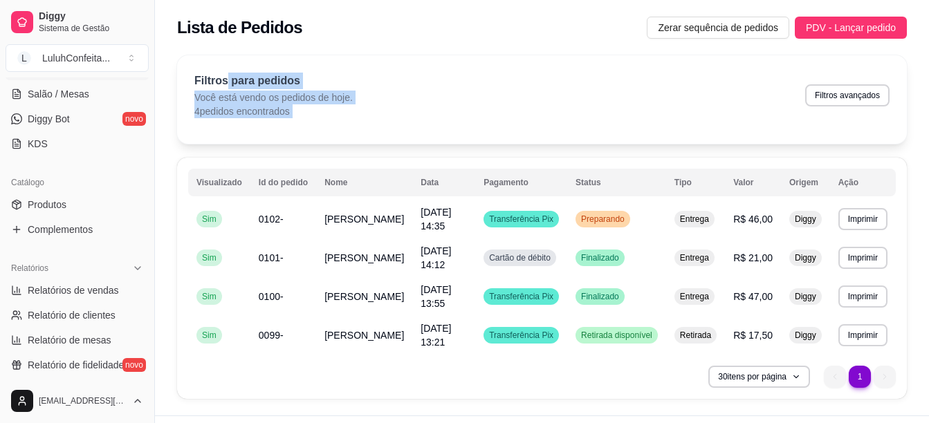
drag, startPoint x: 224, startPoint y: 86, endPoint x: 84, endPoint y: 255, distance: 218.6
click at [84, 255] on div "Diggy Sistema de Gestão L LuluhConfeita ... Loja aberta Plano Customizado até 0…" at bounding box center [464, 227] width 929 height 455
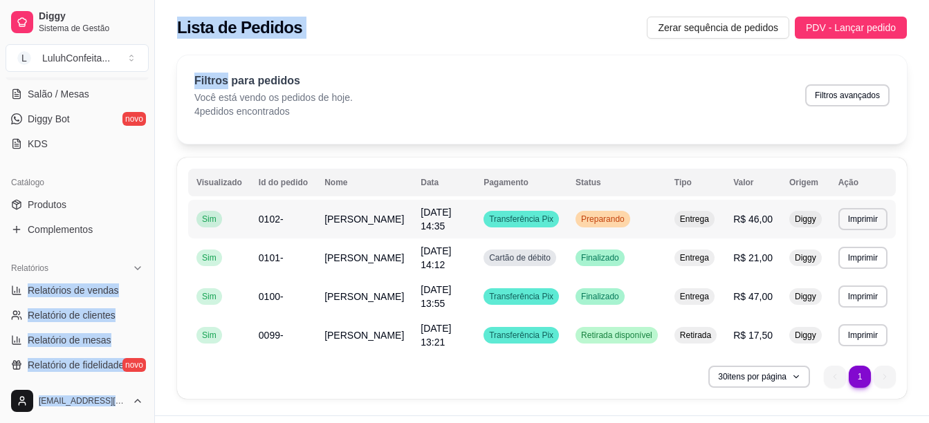
click at [613, 224] on span "Preparando" at bounding box center [602, 219] width 49 height 11
click at [589, 192] on table "**********" at bounding box center [542, 262] width 708 height 186
click at [598, 222] on span "Preparando" at bounding box center [602, 219] width 49 height 11
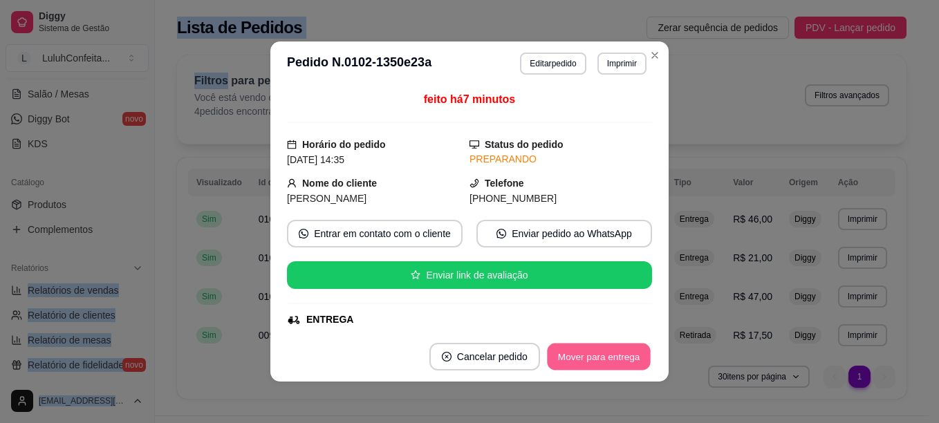
click at [625, 350] on button "Mover para entrega" at bounding box center [599, 357] width 104 height 27
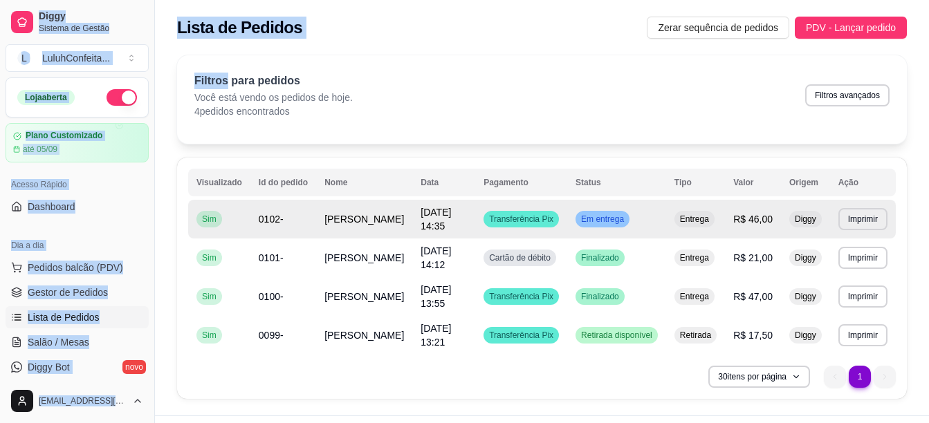
click at [611, 234] on td "Em entrega" at bounding box center [616, 219] width 99 height 39
click at [612, 228] on td "Em entrega" at bounding box center [616, 219] width 99 height 39
click at [596, 215] on span "Em entrega" at bounding box center [602, 219] width 48 height 11
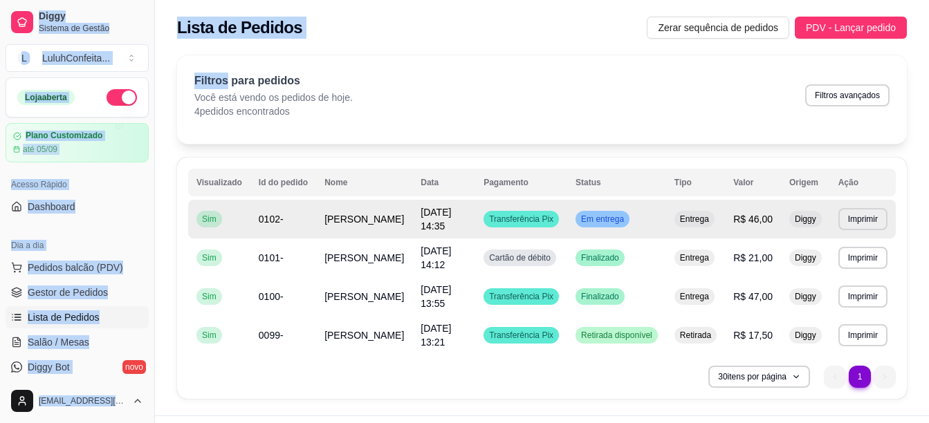
click at [596, 215] on span "Em entrega" at bounding box center [602, 219] width 48 height 11
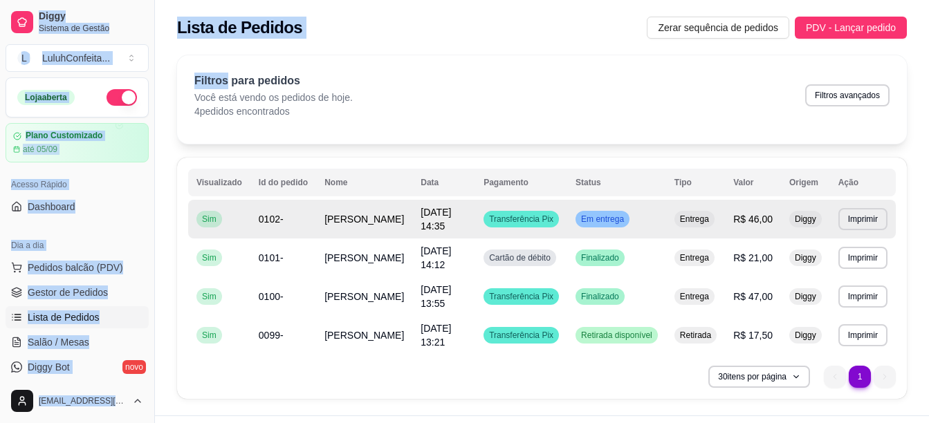
click at [597, 215] on span "Em entrega" at bounding box center [602, 219] width 48 height 11
click at [598, 215] on span "Em entrega" at bounding box center [602, 219] width 48 height 11
click at [603, 217] on span "Em entrega" at bounding box center [602, 219] width 48 height 11
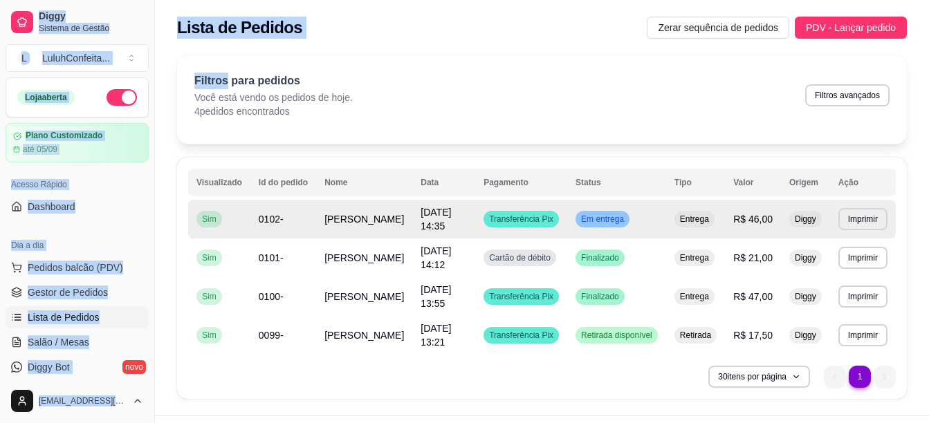
click at [603, 217] on span "Em entrega" at bounding box center [602, 219] width 48 height 11
click at [601, 219] on span "Em entrega" at bounding box center [602, 219] width 48 height 11
click at [601, 212] on div "Em entrega" at bounding box center [602, 219] width 54 height 17
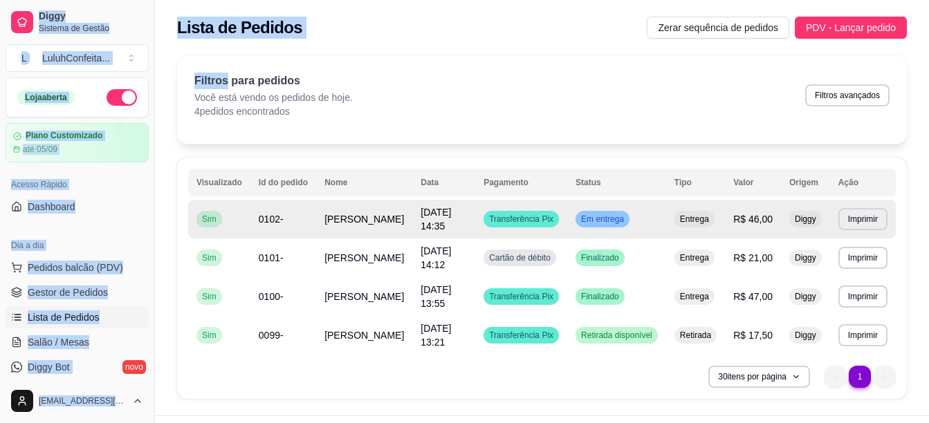
click at [600, 212] on div "Em entrega" at bounding box center [602, 219] width 54 height 17
click at [600, 214] on div "Em entrega" at bounding box center [602, 219] width 54 height 17
click at [601, 215] on span "Em entrega" at bounding box center [602, 219] width 48 height 11
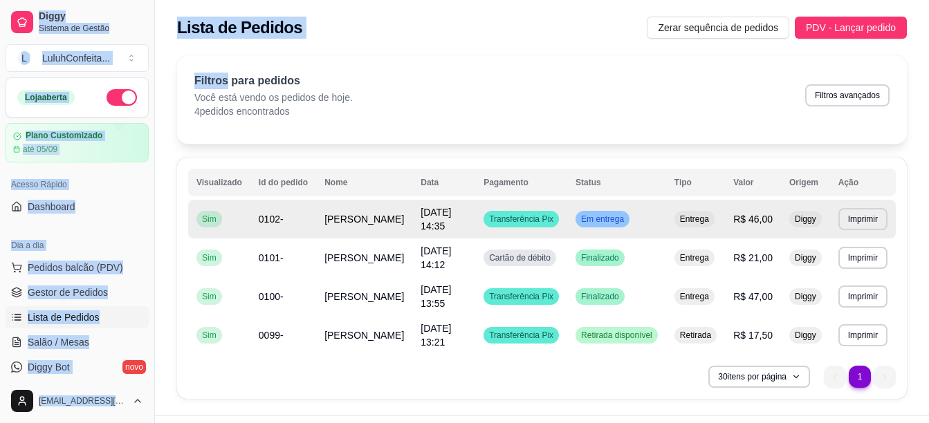
click at [601, 215] on span "Em entrega" at bounding box center [602, 219] width 48 height 11
click at [602, 216] on span "Em entrega" at bounding box center [602, 219] width 48 height 11
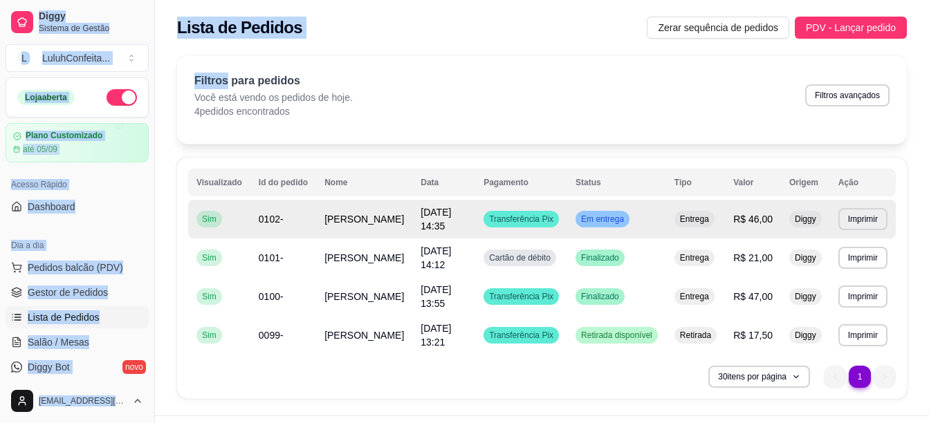
click at [602, 216] on span "Em entrega" at bounding box center [602, 219] width 48 height 11
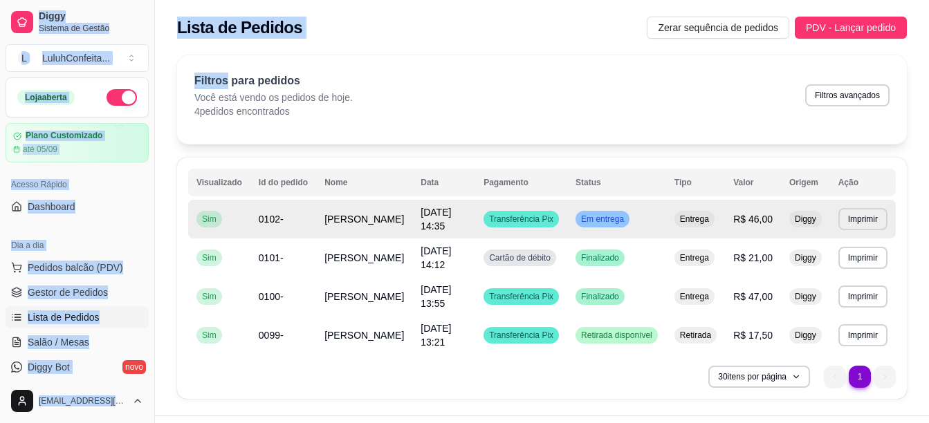
click at [602, 216] on span "Em entrega" at bounding box center [602, 219] width 48 height 11
click at [602, 215] on span "Em entrega" at bounding box center [602, 219] width 48 height 11
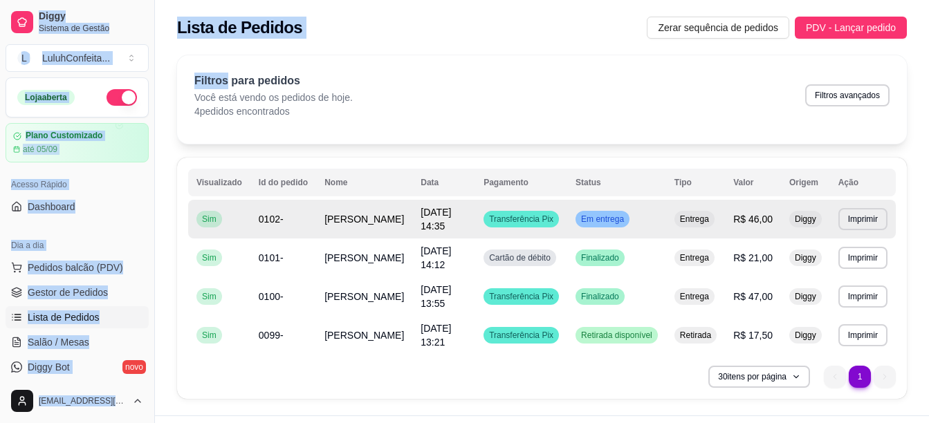
click at [602, 215] on span "Em entrega" at bounding box center [602, 219] width 48 height 11
click at [607, 216] on span "Em entrega" at bounding box center [602, 219] width 48 height 11
click at [611, 221] on span "Em entrega" at bounding box center [602, 219] width 48 height 11
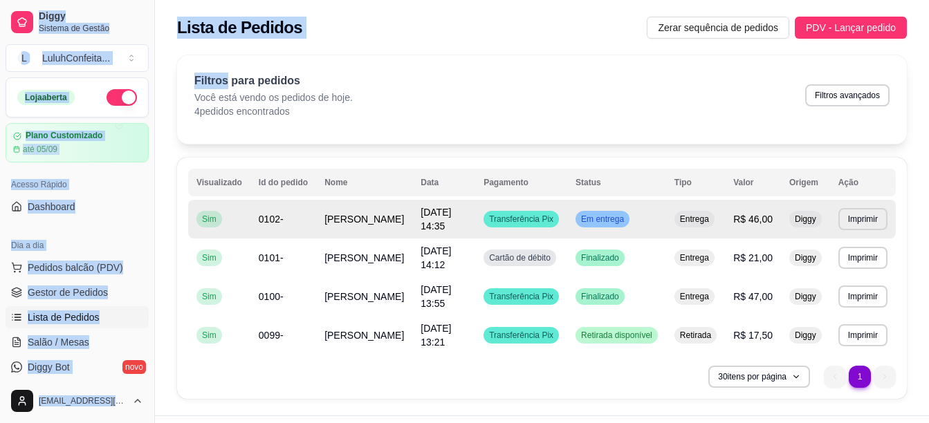
click at [611, 221] on span "Em entrega" at bounding box center [602, 219] width 48 height 11
click at [606, 219] on span "Em entrega" at bounding box center [602, 219] width 48 height 11
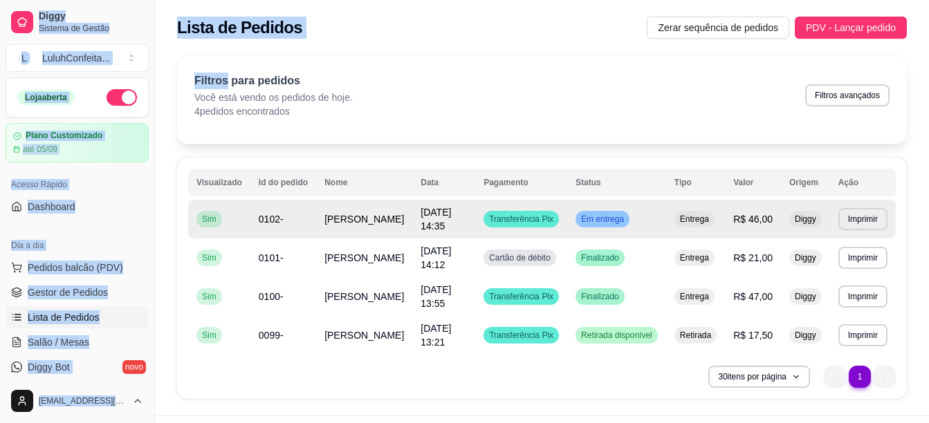
click at [606, 219] on span "Em entrega" at bounding box center [602, 219] width 48 height 11
click at [602, 217] on span "Em entrega" at bounding box center [602, 219] width 48 height 11
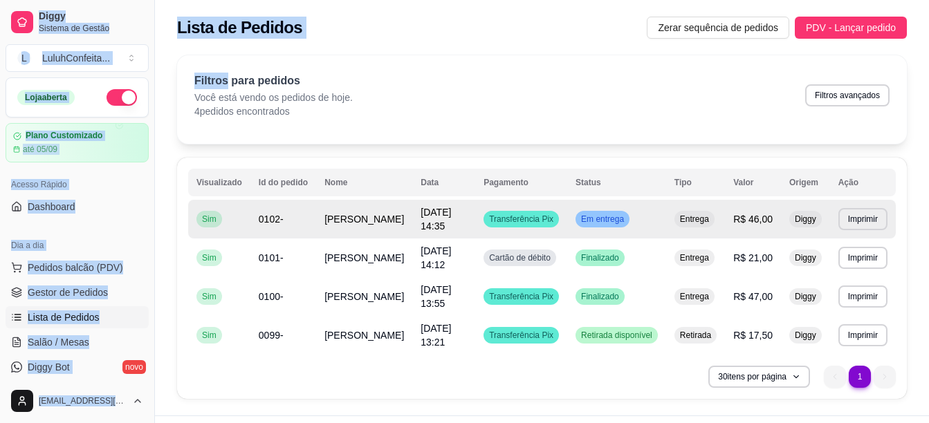
click at [602, 217] on span "Em entrega" at bounding box center [602, 219] width 48 height 11
click at [602, 216] on span "Em entrega" at bounding box center [602, 219] width 48 height 11
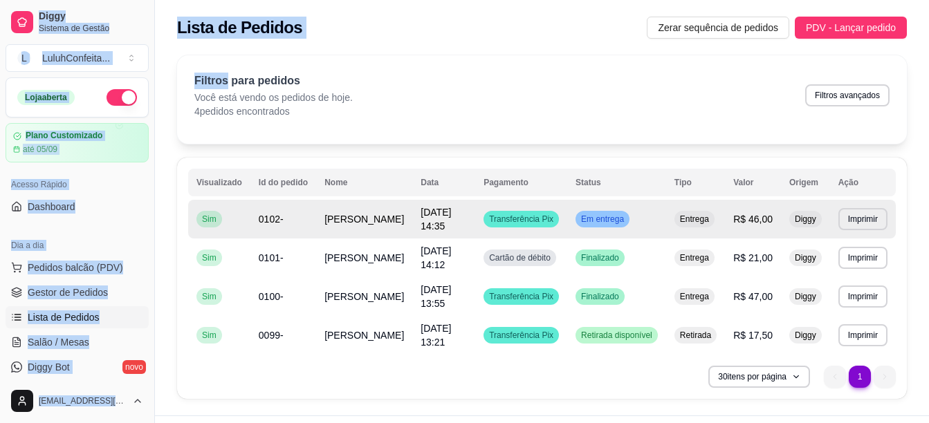
click at [593, 215] on span "Em entrega" at bounding box center [602, 219] width 48 height 11
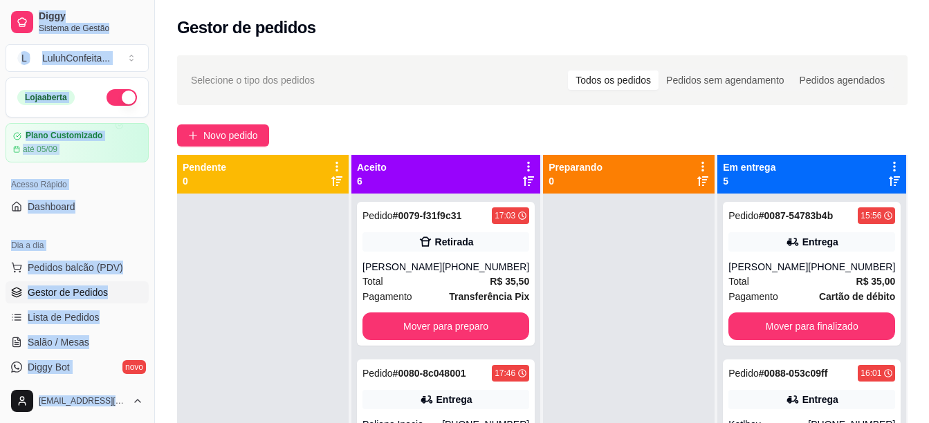
click at [68, 293] on span "Gestor de Pedidos" at bounding box center [68, 293] width 80 height 14
